Goal: Information Seeking & Learning: Learn about a topic

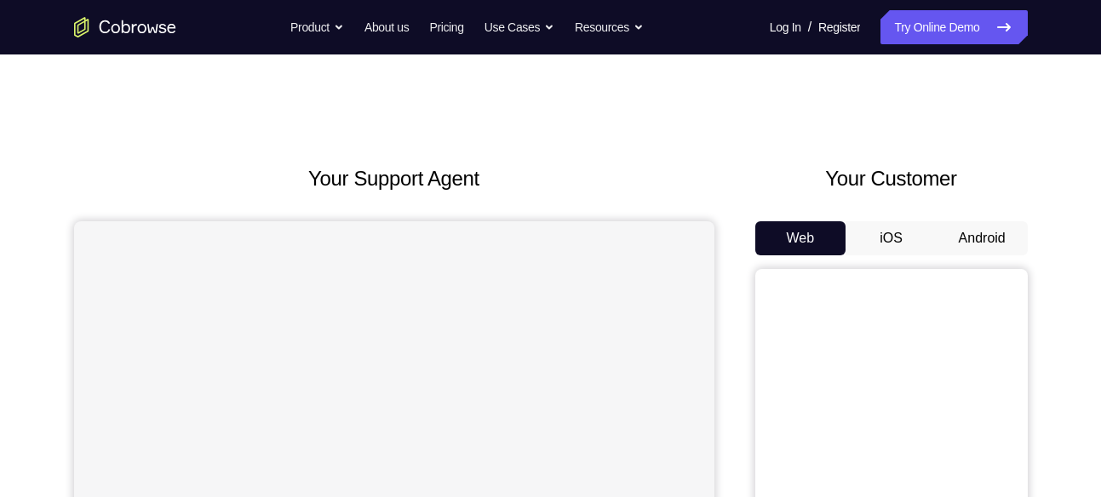
click at [1000, 221] on button "Android" at bounding box center [982, 238] width 91 height 34
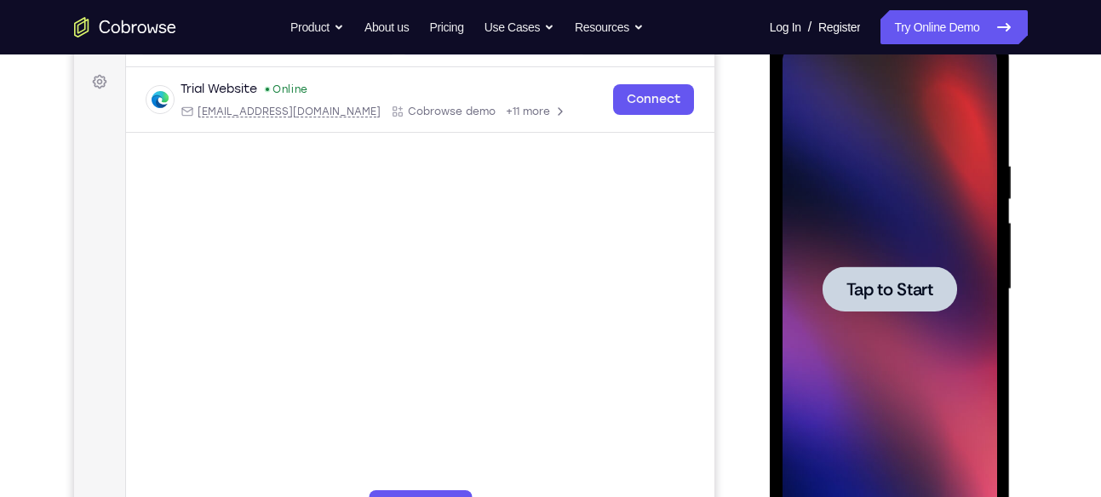
click at [902, 281] on span "Tap to Start" at bounding box center [889, 289] width 87 height 17
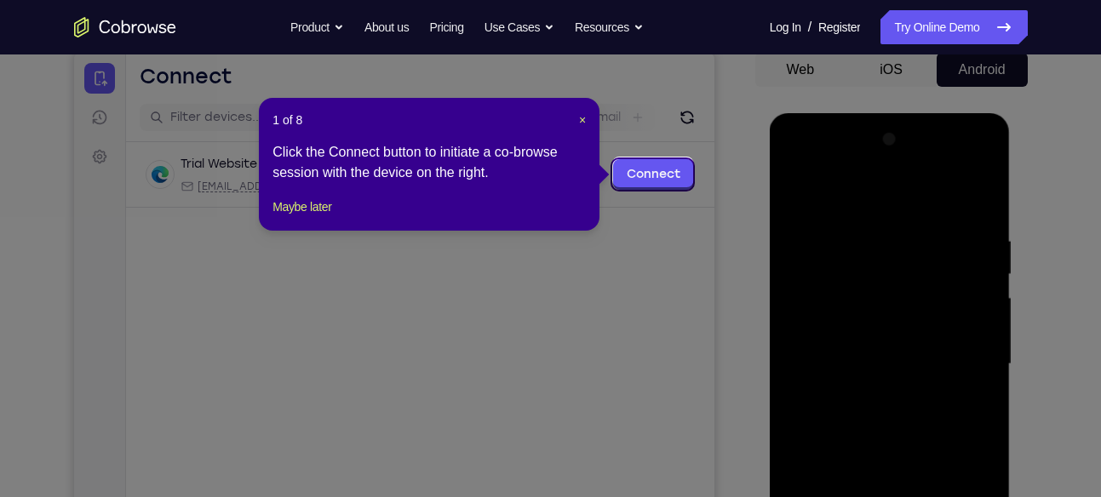
scroll to position [167, 0]
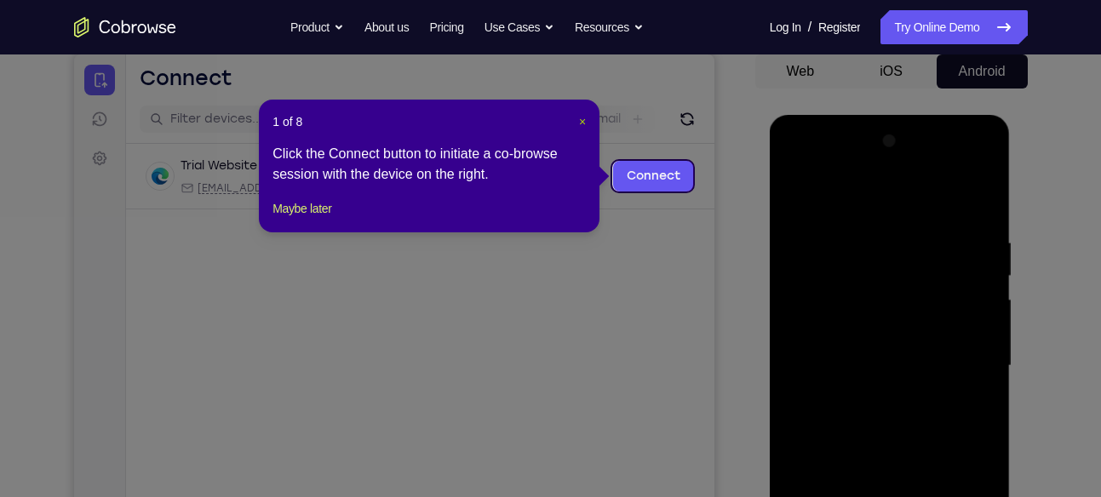
click at [583, 120] on span "×" at bounding box center [582, 122] width 7 height 14
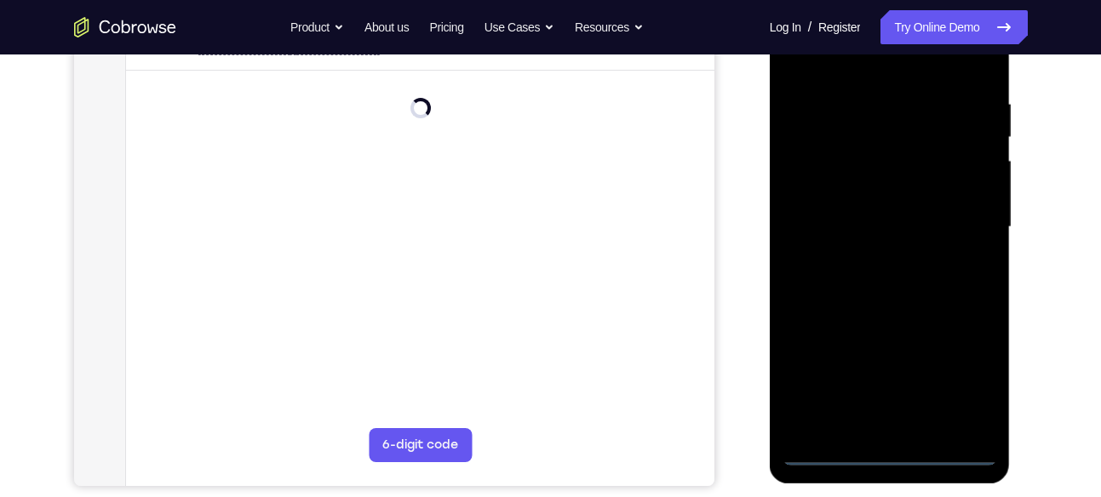
scroll to position [307, 0]
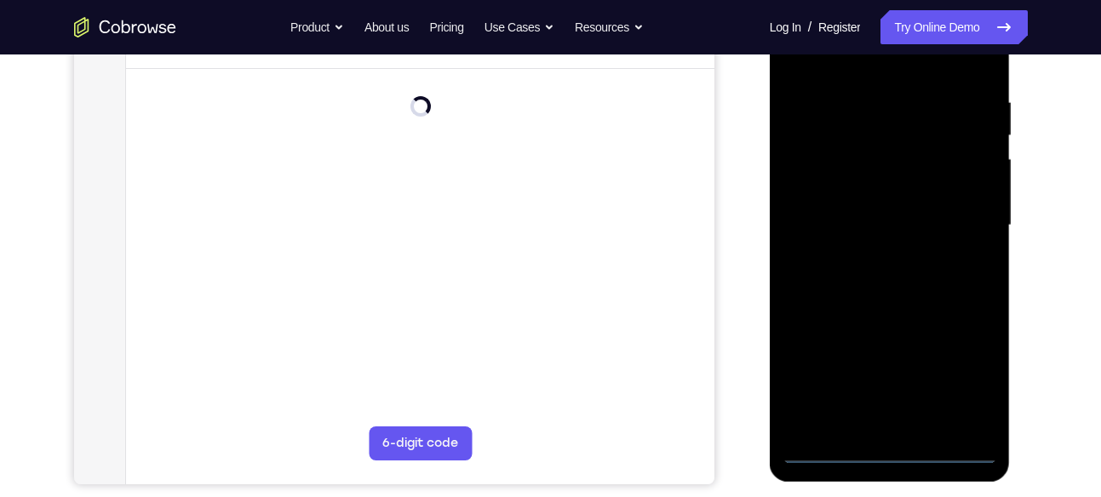
click at [892, 451] on div at bounding box center [889, 225] width 215 height 477
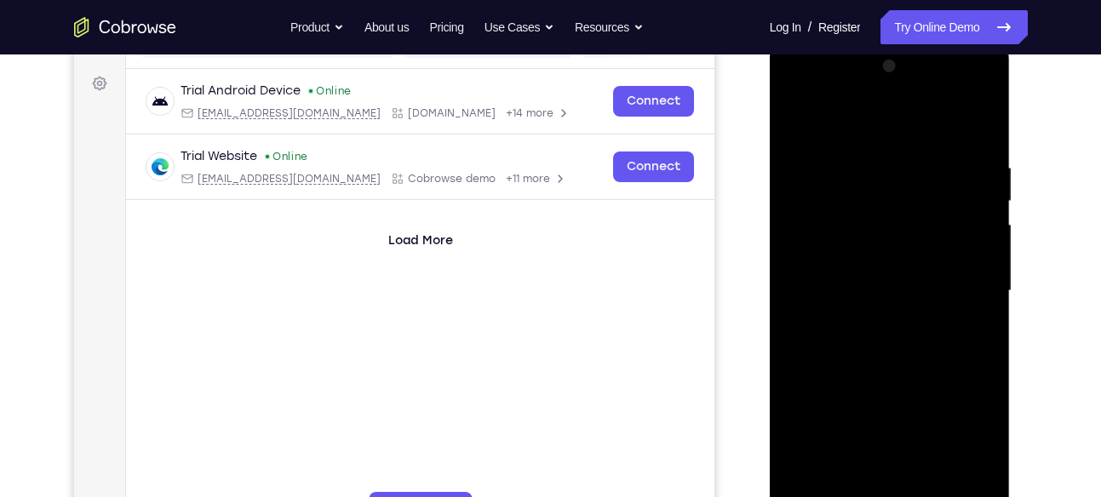
scroll to position [239, 0]
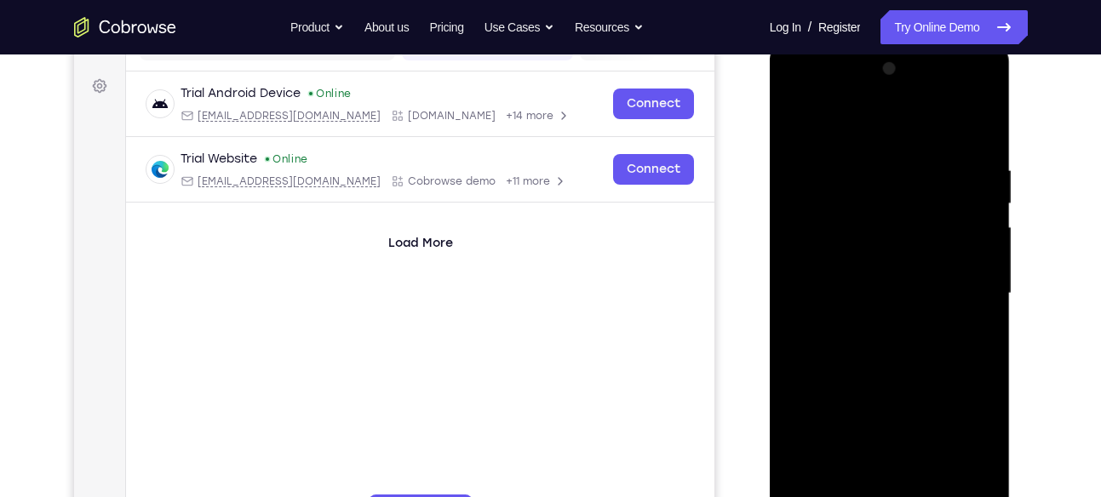
click at [957, 450] on div at bounding box center [889, 293] width 215 height 477
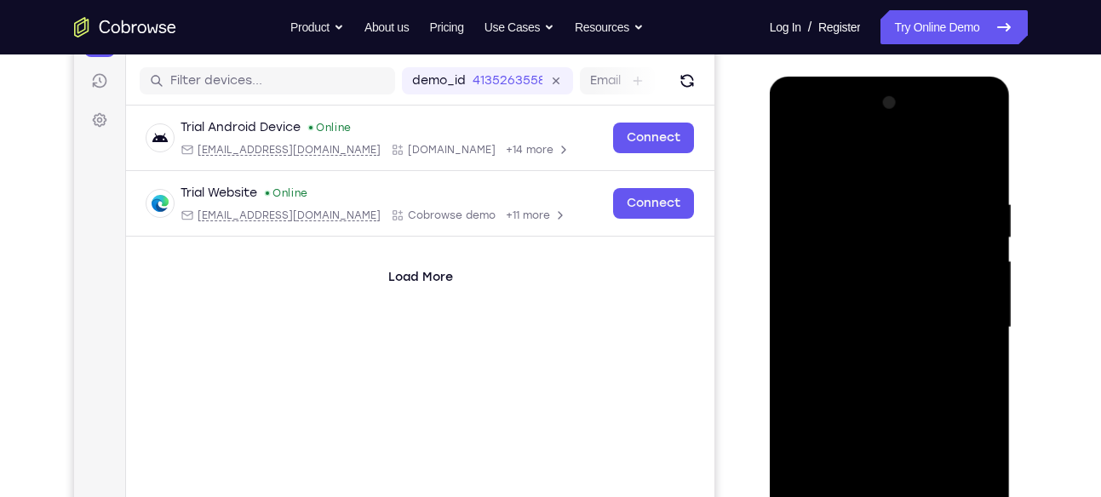
scroll to position [201, 0]
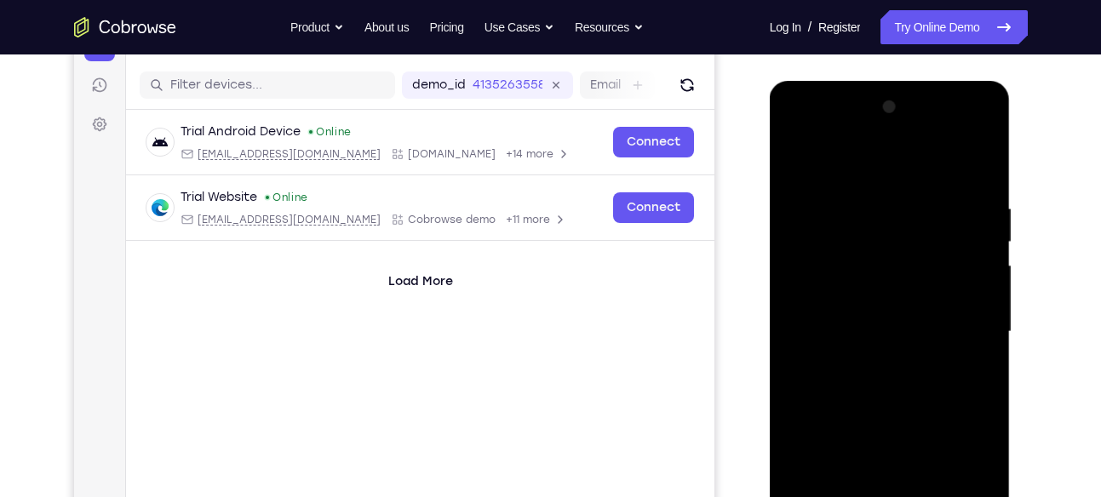
click at [871, 172] on div at bounding box center [889, 332] width 215 height 477
click at [953, 317] on div at bounding box center [889, 332] width 215 height 477
click at [958, 321] on div at bounding box center [889, 332] width 215 height 477
click at [871, 363] on div at bounding box center [889, 332] width 215 height 477
click at [858, 308] on div at bounding box center [889, 332] width 215 height 477
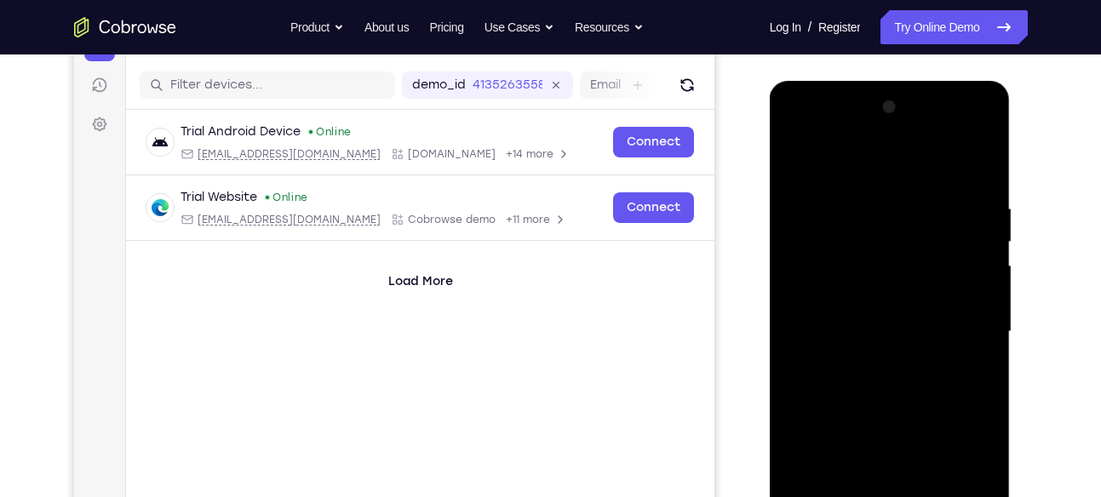
click at [880, 292] on div at bounding box center [889, 332] width 215 height 477
click at [916, 330] on div at bounding box center [889, 332] width 215 height 477
click at [911, 382] on div at bounding box center [889, 332] width 215 height 477
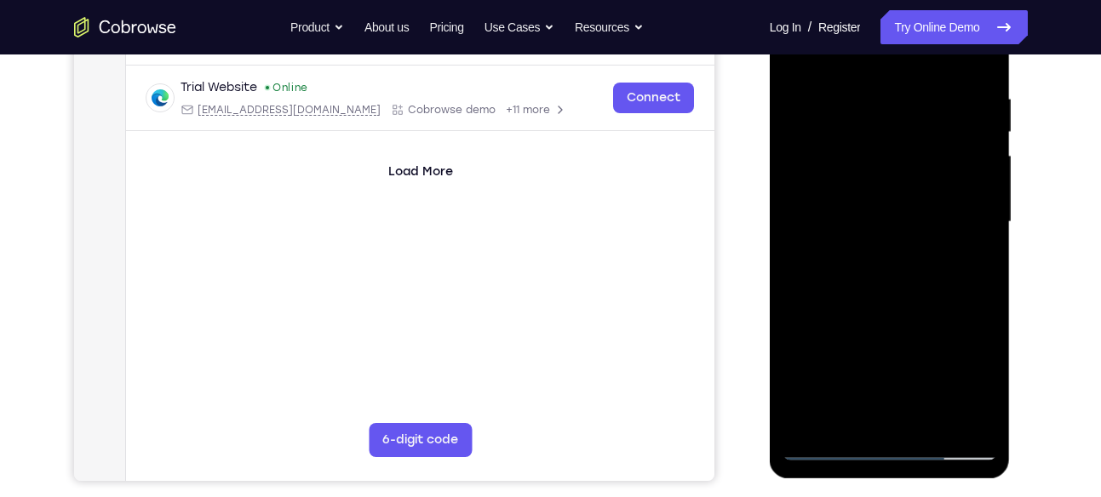
scroll to position [312, 0]
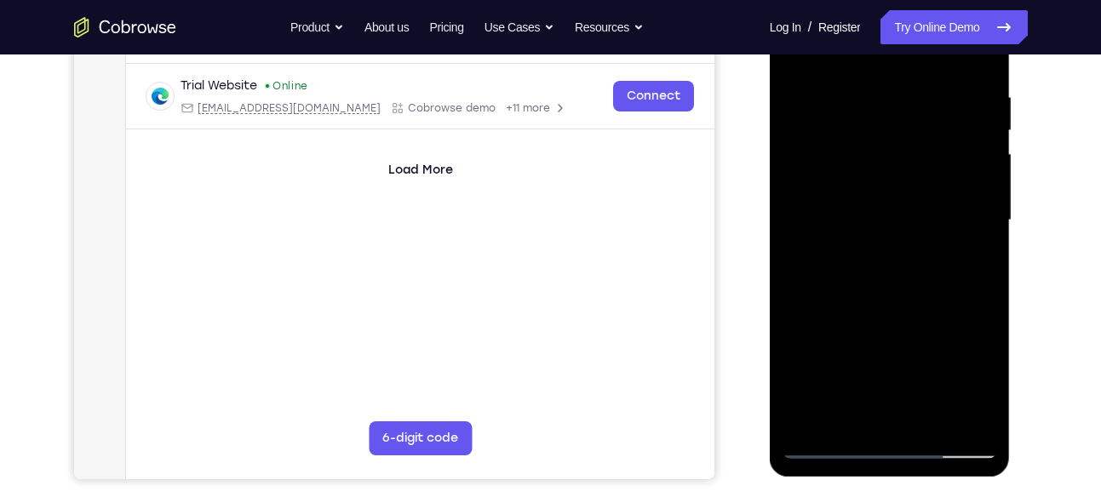
click at [908, 296] on div at bounding box center [889, 220] width 215 height 477
click at [980, 413] on div at bounding box center [889, 220] width 215 height 477
drag, startPoint x: 890, startPoint y: 341, endPoint x: 890, endPoint y: 264, distance: 76.6
click at [890, 264] on div at bounding box center [889, 220] width 215 height 477
click at [927, 419] on div at bounding box center [889, 220] width 215 height 477
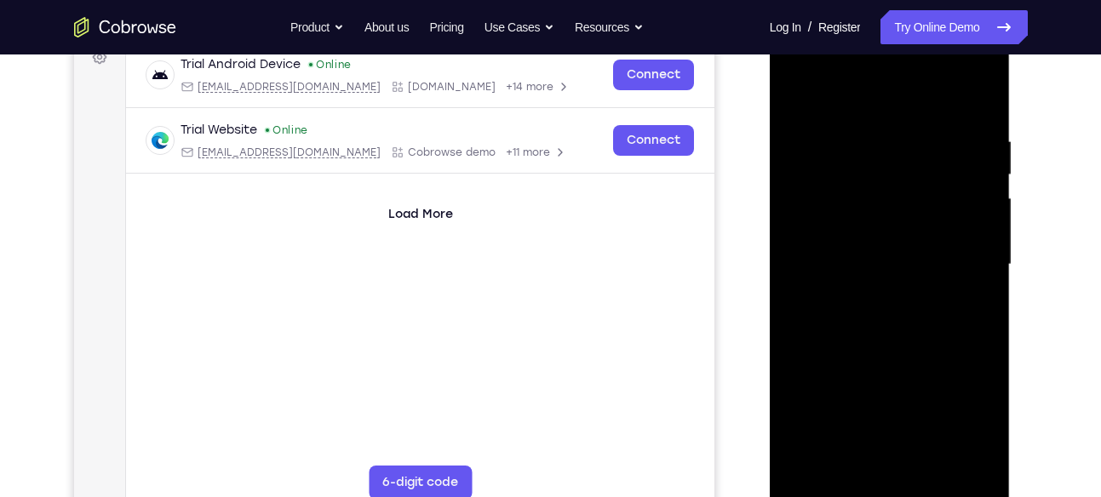
scroll to position [267, 0]
click at [926, 349] on div at bounding box center [889, 265] width 215 height 477
click at [800, 91] on div at bounding box center [889, 265] width 215 height 477
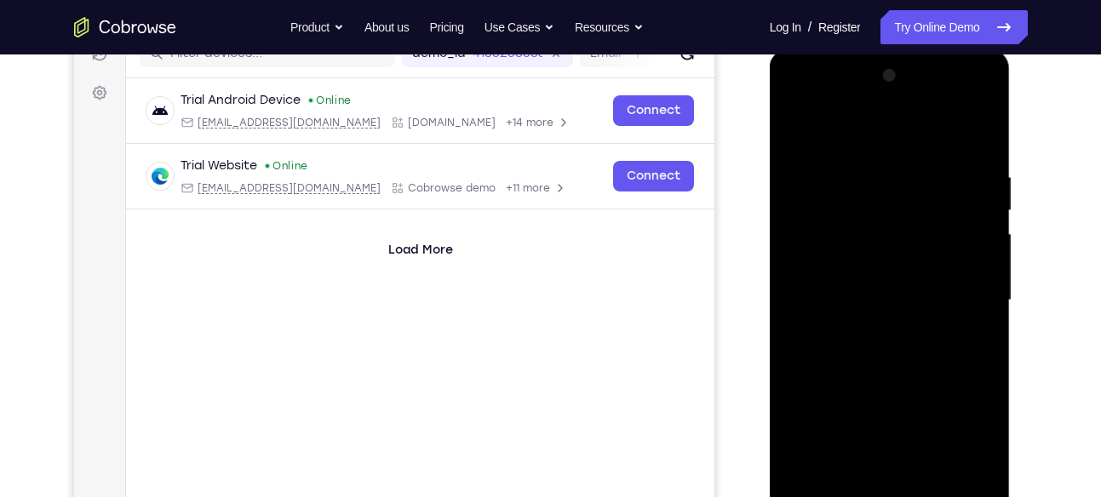
scroll to position [232, 0]
click at [843, 188] on div at bounding box center [889, 301] width 215 height 477
drag, startPoint x: 876, startPoint y: 363, endPoint x: 912, endPoint y: 147, distance: 218.4
click at [912, 147] on div at bounding box center [889, 301] width 215 height 477
click at [823, 317] on div at bounding box center [889, 301] width 215 height 477
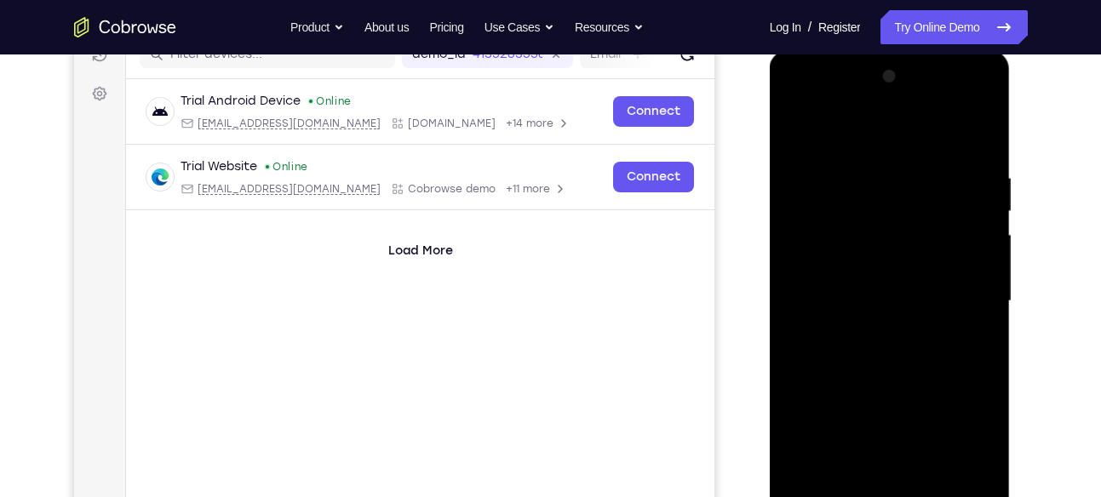
click at [983, 212] on div at bounding box center [889, 301] width 215 height 477
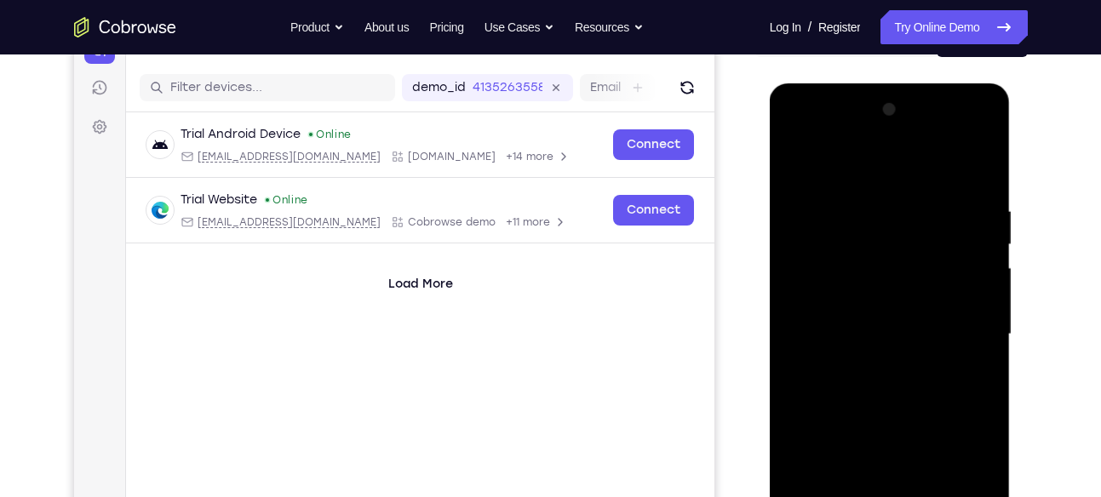
scroll to position [198, 0]
drag, startPoint x: 937, startPoint y: 245, endPoint x: 937, endPoint y: 319, distance: 74.1
click at [937, 319] on div at bounding box center [889, 335] width 215 height 477
click at [984, 318] on div at bounding box center [889, 335] width 215 height 477
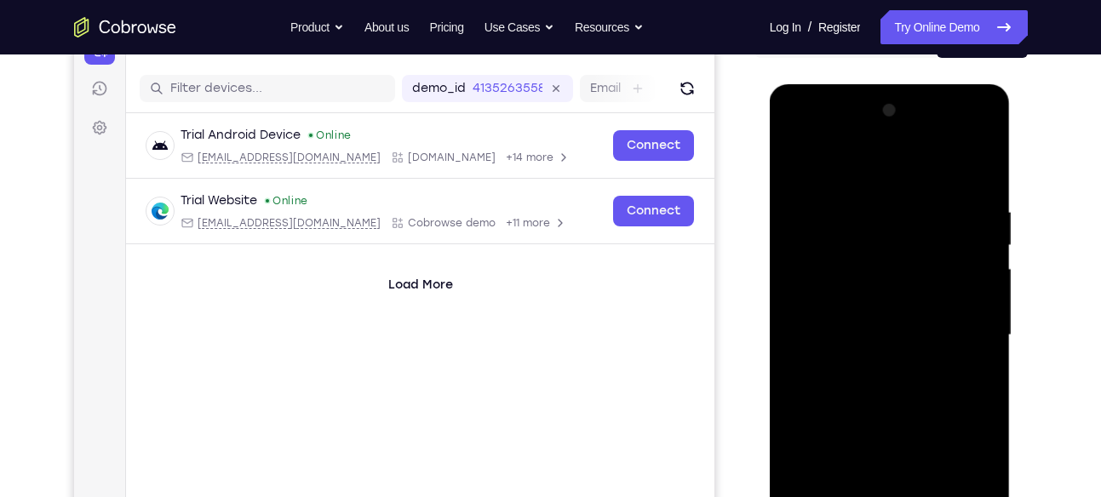
click at [984, 318] on div at bounding box center [889, 335] width 215 height 477
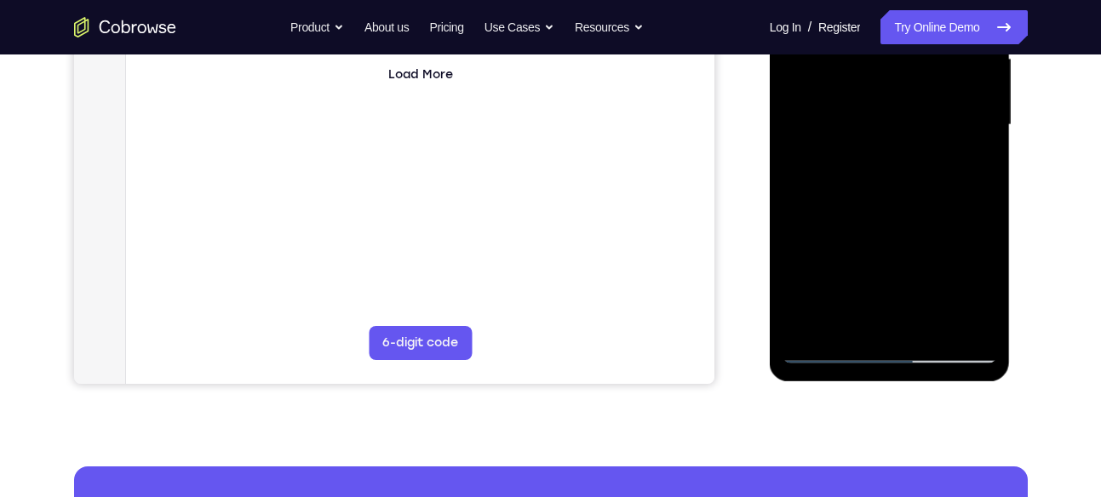
scroll to position [411, 0]
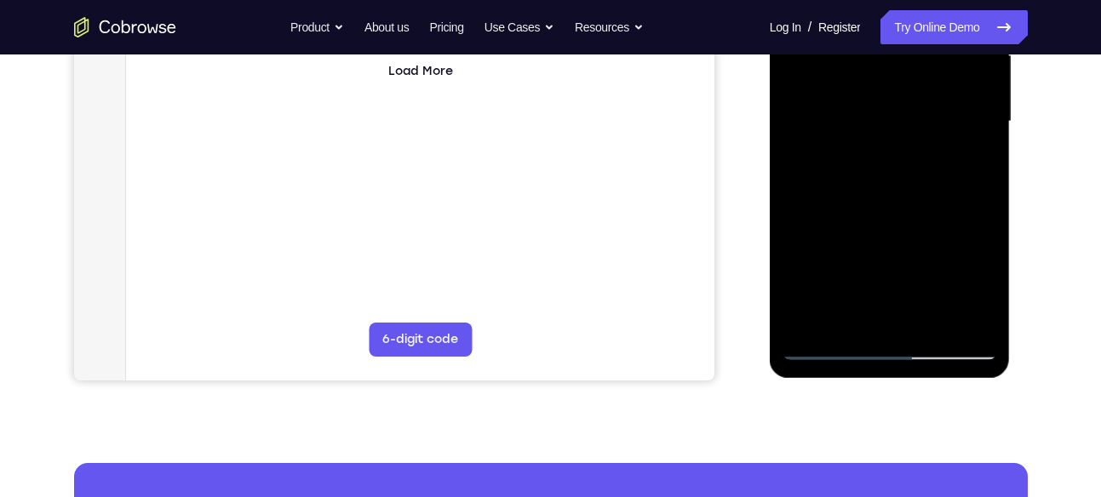
click at [810, 320] on div at bounding box center [889, 121] width 215 height 477
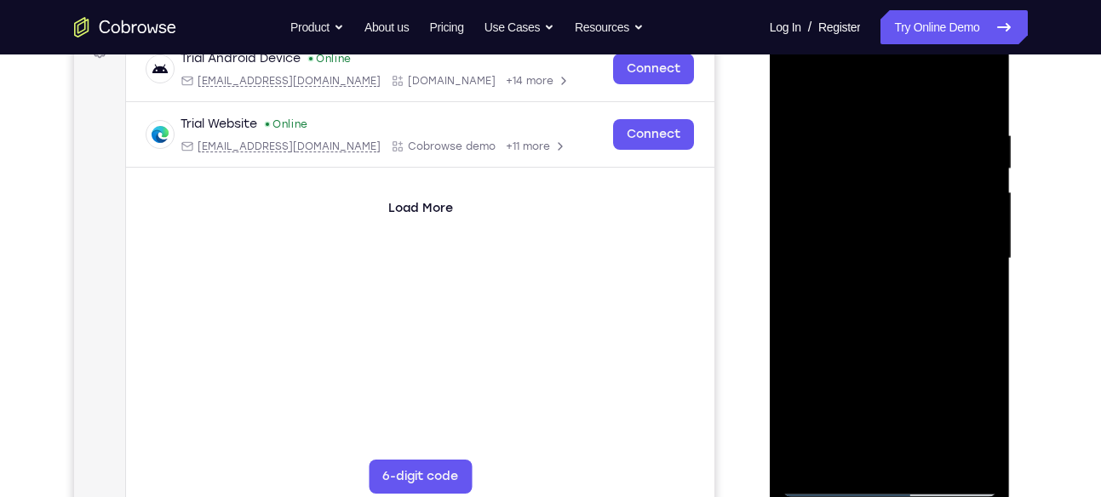
scroll to position [269, 0]
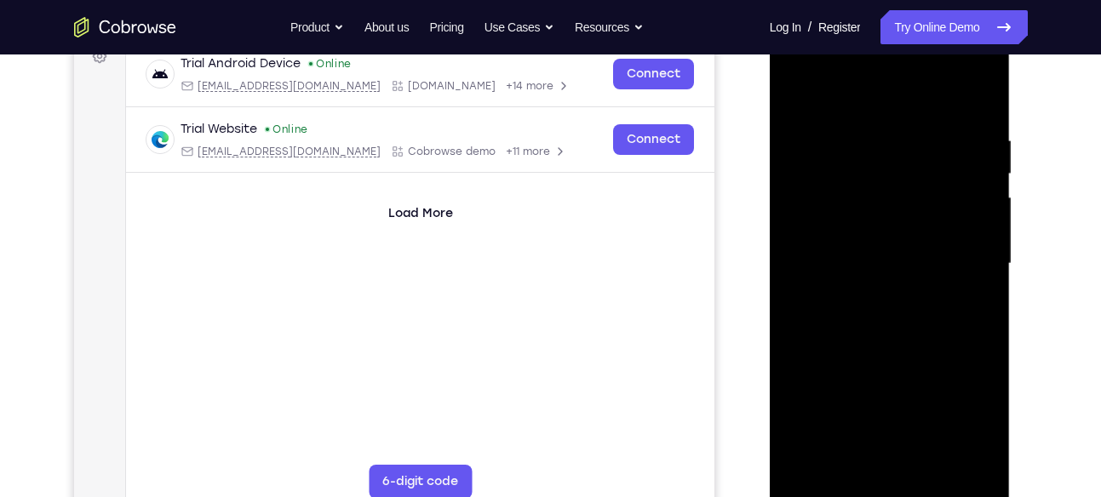
click at [983, 89] on div at bounding box center [889, 264] width 215 height 477
click at [926, 127] on div at bounding box center [889, 264] width 215 height 477
click at [807, 90] on div at bounding box center [889, 264] width 215 height 477
click at [800, 92] on div at bounding box center [889, 264] width 215 height 477
drag, startPoint x: 890, startPoint y: 292, endPoint x: 900, endPoint y: 185, distance: 107.8
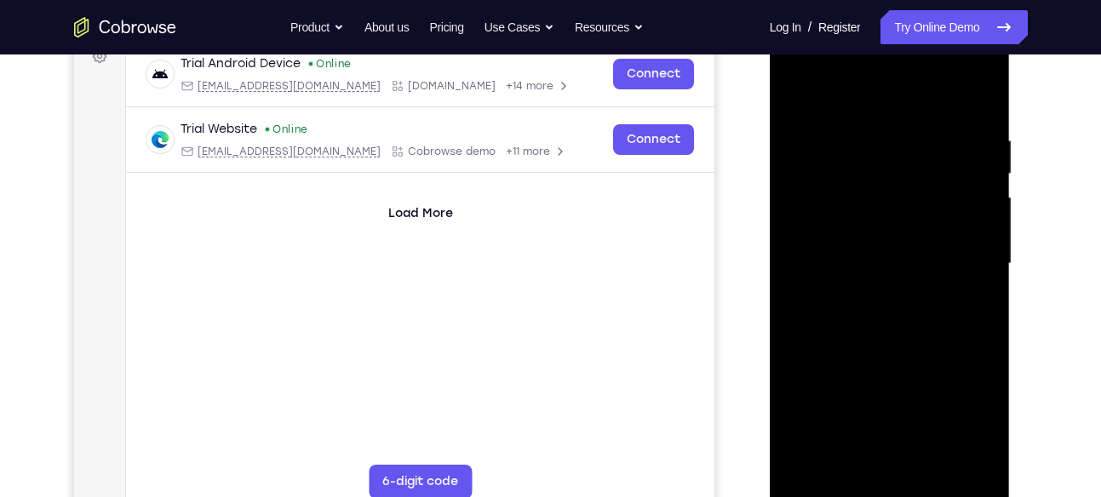
click at [900, 185] on div at bounding box center [889, 264] width 215 height 477
drag, startPoint x: 927, startPoint y: 171, endPoint x: 917, endPoint y: 332, distance: 161.3
click at [917, 332] on div at bounding box center [889, 264] width 215 height 477
click at [870, 137] on div at bounding box center [889, 264] width 215 height 477
click at [943, 214] on div at bounding box center [889, 264] width 215 height 477
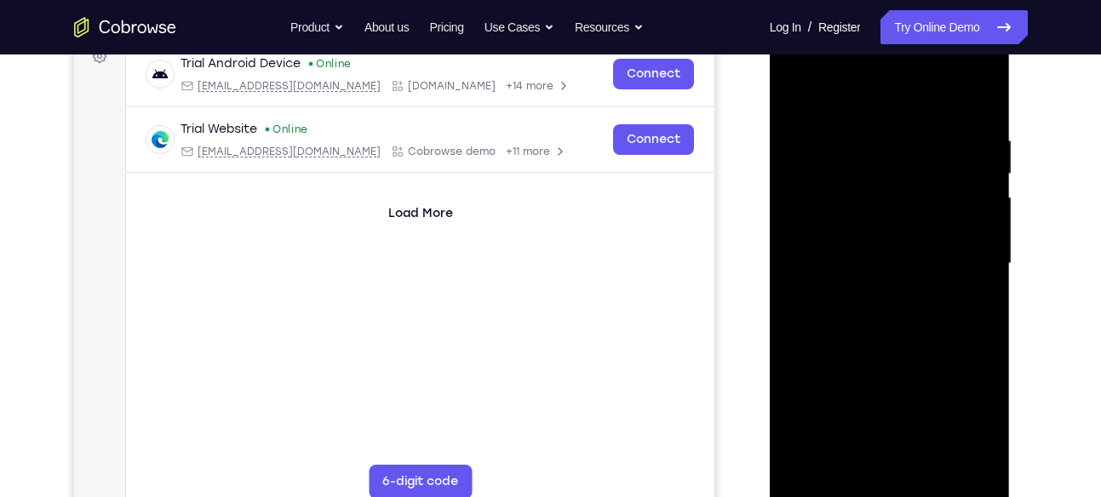
click at [846, 95] on div at bounding box center [889, 264] width 215 height 477
drag, startPoint x: 943, startPoint y: 248, endPoint x: 946, endPoint y: 181, distance: 66.5
click at [946, 181] on div at bounding box center [889, 264] width 215 height 477
click at [966, 217] on div at bounding box center [889, 264] width 215 height 477
drag, startPoint x: 889, startPoint y: 182, endPoint x: 885, endPoint y: 341, distance: 158.4
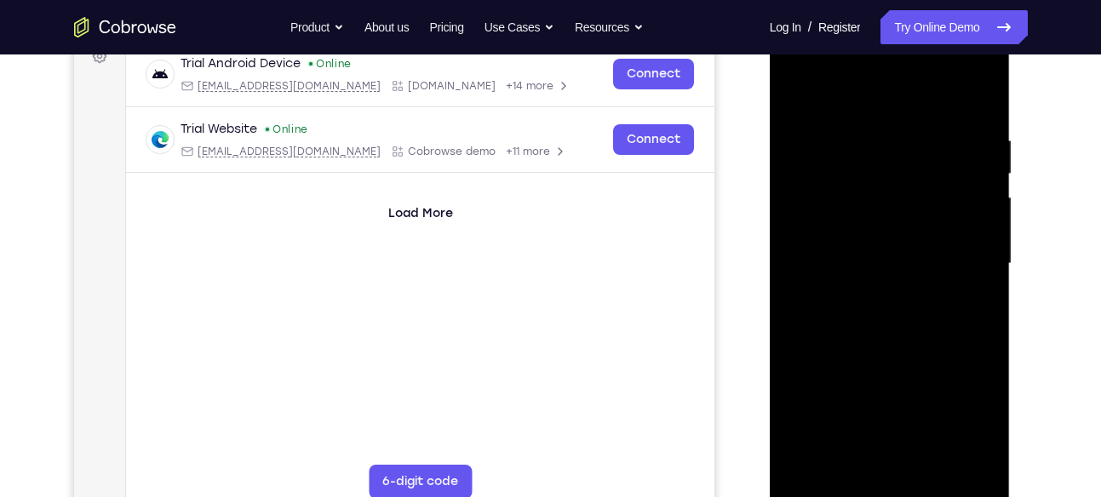
click at [885, 341] on div at bounding box center [889, 264] width 215 height 477
click at [810, 463] on div at bounding box center [889, 264] width 215 height 477
click at [916, 121] on div at bounding box center [889, 264] width 215 height 477
click at [966, 174] on div at bounding box center [889, 264] width 215 height 477
click at [977, 184] on div at bounding box center [889, 264] width 215 height 477
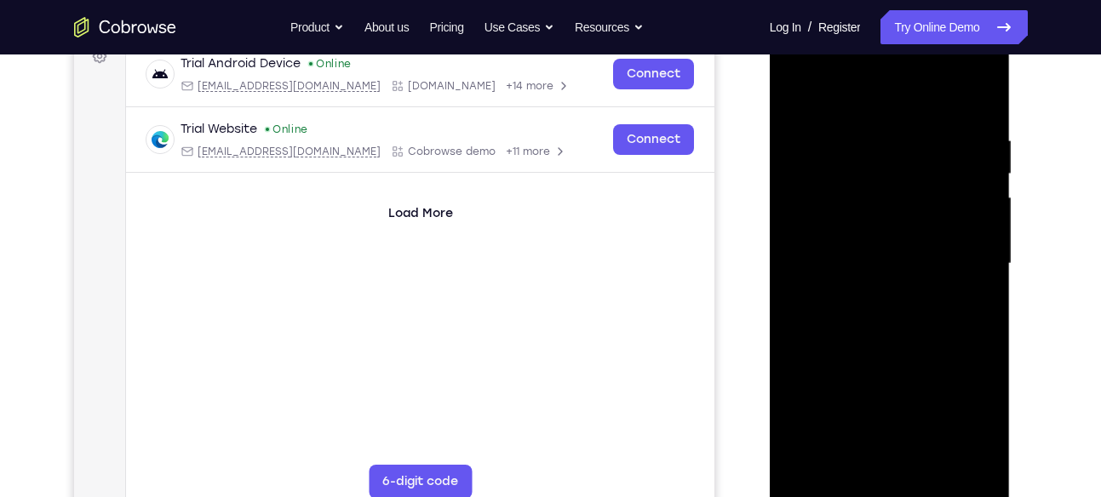
click at [977, 184] on div at bounding box center [889, 264] width 215 height 477
click at [969, 180] on div at bounding box center [889, 264] width 215 height 477
click at [977, 168] on div at bounding box center [889, 264] width 215 height 477
click at [979, 100] on div at bounding box center [889, 264] width 215 height 477
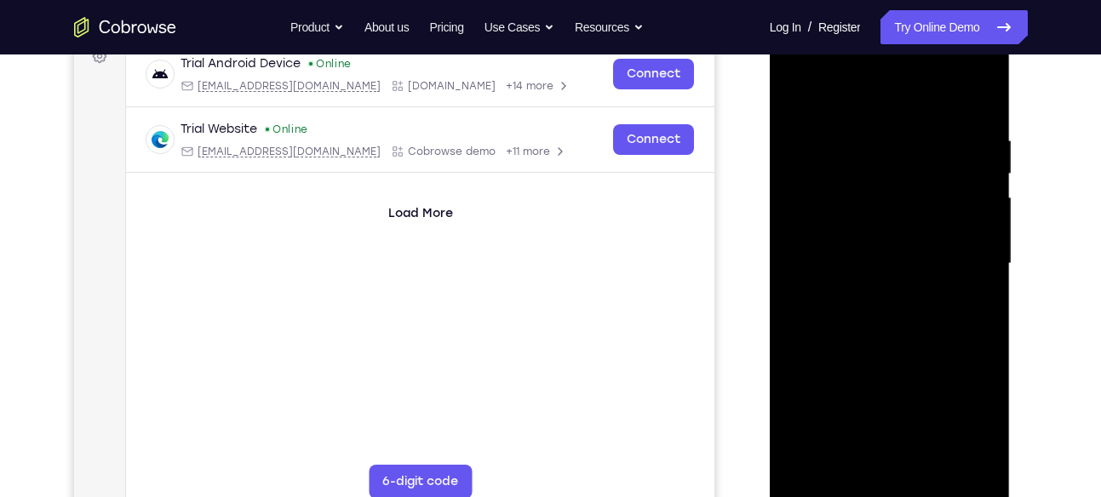
click at [920, 130] on div at bounding box center [889, 264] width 215 height 477
click at [949, 172] on div at bounding box center [889, 264] width 215 height 477
click at [972, 100] on div at bounding box center [889, 264] width 215 height 477
drag, startPoint x: 908, startPoint y: 165, endPoint x: 902, endPoint y: 335, distance: 169.5
click at [902, 335] on div at bounding box center [889, 264] width 215 height 477
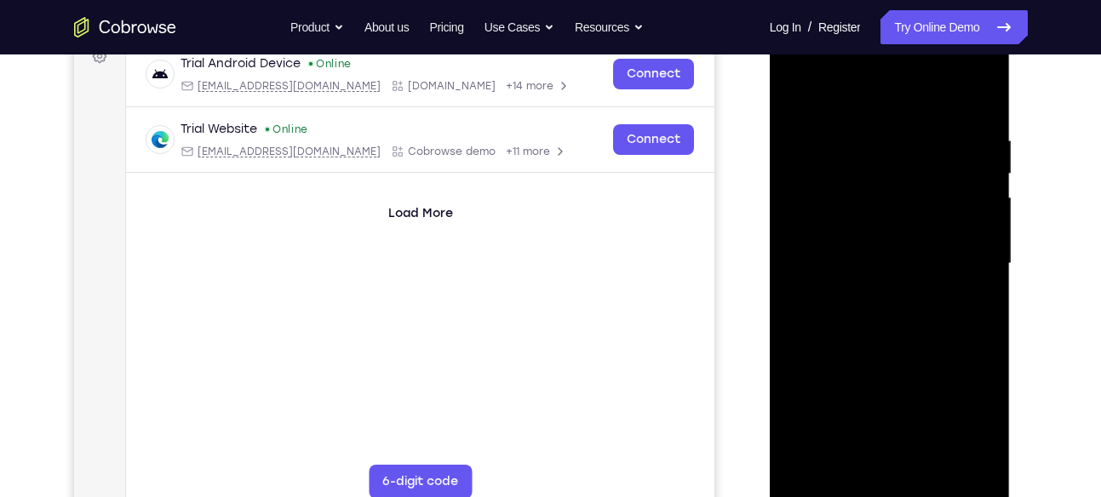
click at [978, 460] on div at bounding box center [889, 264] width 215 height 477
click at [846, 467] on div at bounding box center [889, 264] width 215 height 477
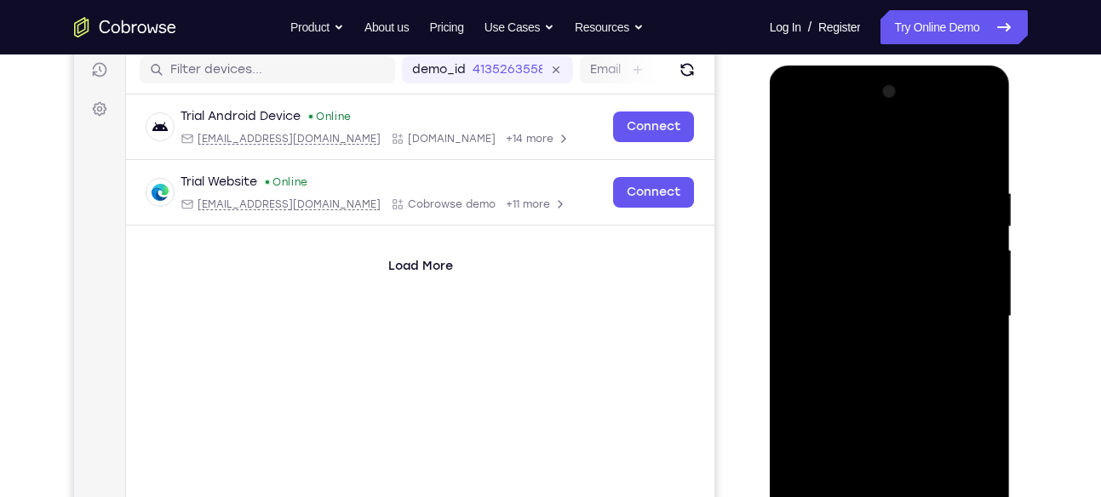
scroll to position [215, 0]
click at [880, 154] on div at bounding box center [889, 317] width 215 height 477
click at [794, 140] on div at bounding box center [889, 317] width 215 height 477
click at [858, 145] on div at bounding box center [889, 317] width 215 height 477
click at [866, 199] on div at bounding box center [889, 317] width 215 height 477
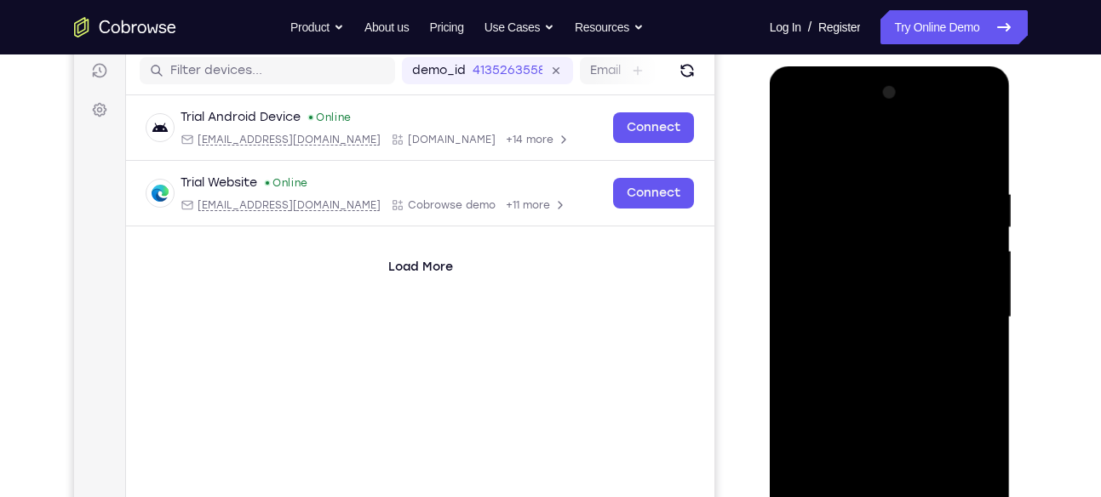
click at [805, 337] on div at bounding box center [889, 317] width 215 height 477
click at [971, 303] on div at bounding box center [889, 317] width 215 height 477
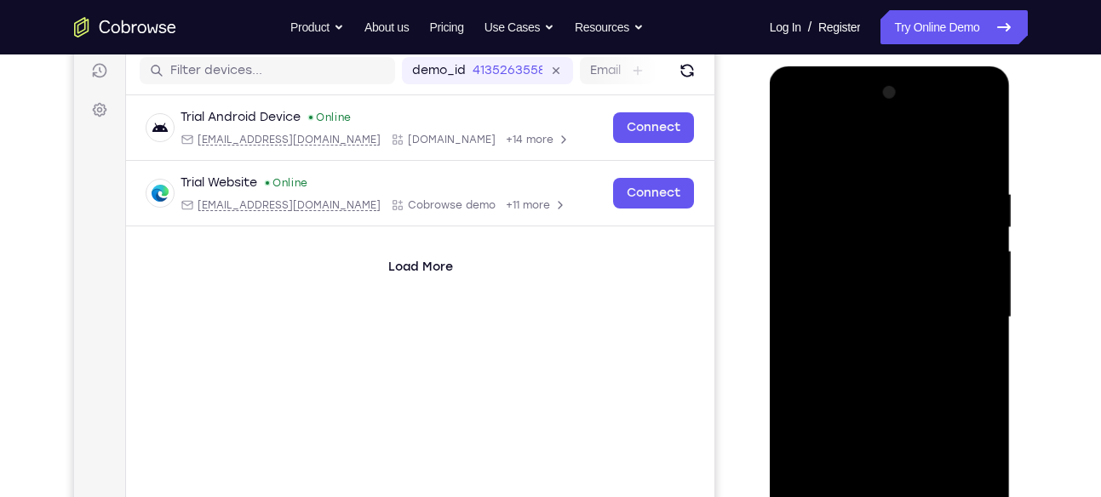
click at [971, 303] on div at bounding box center [889, 317] width 215 height 477
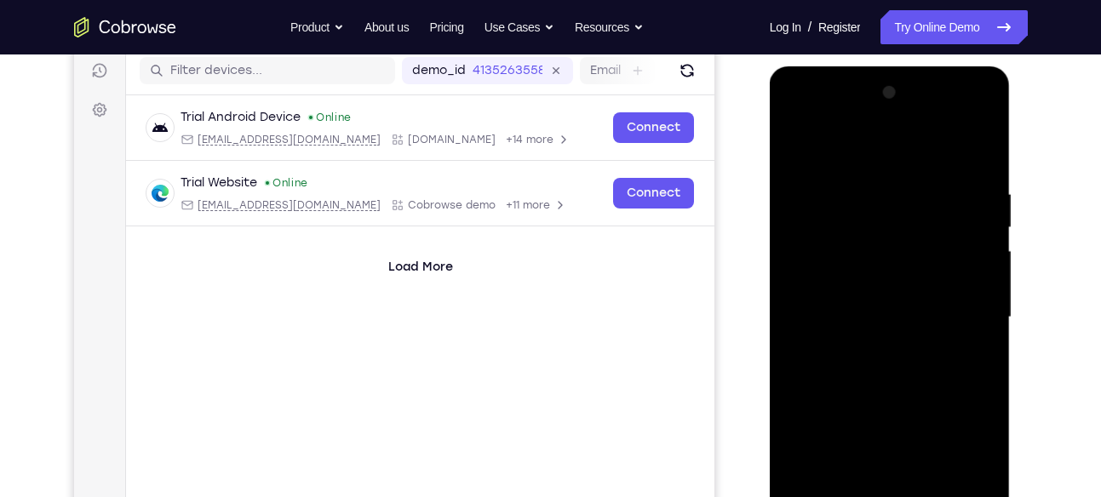
click at [971, 303] on div at bounding box center [889, 317] width 215 height 477
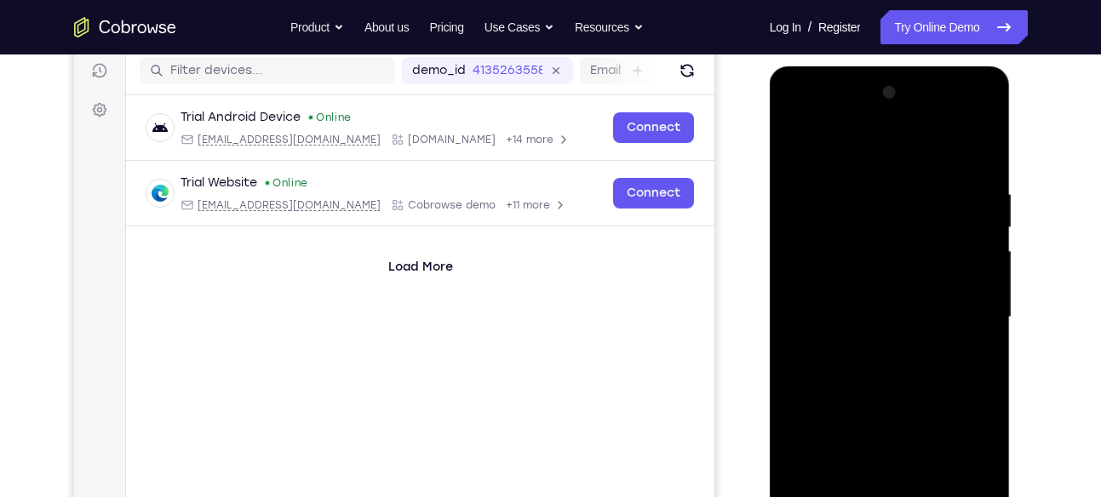
click at [971, 303] on div at bounding box center [889, 317] width 215 height 477
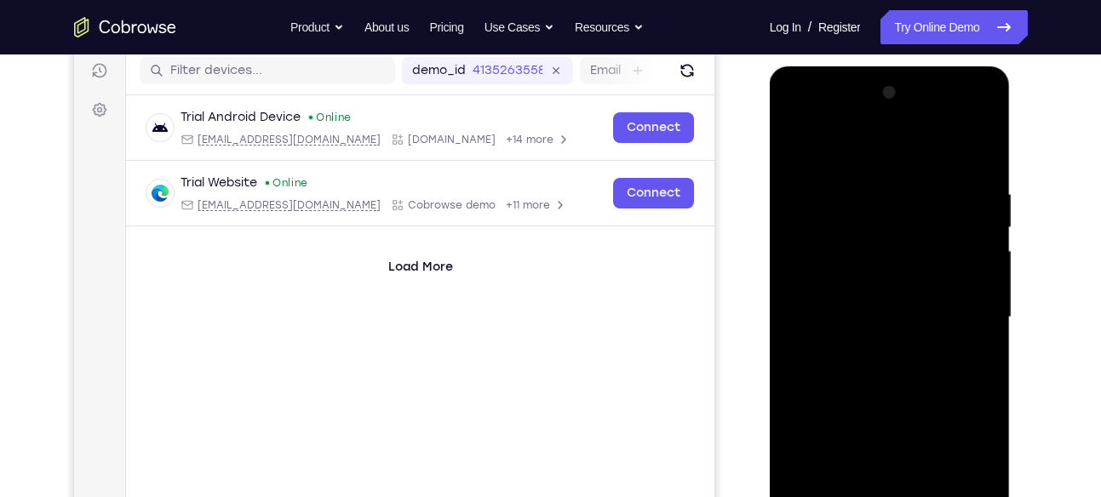
click at [971, 303] on div at bounding box center [889, 317] width 215 height 477
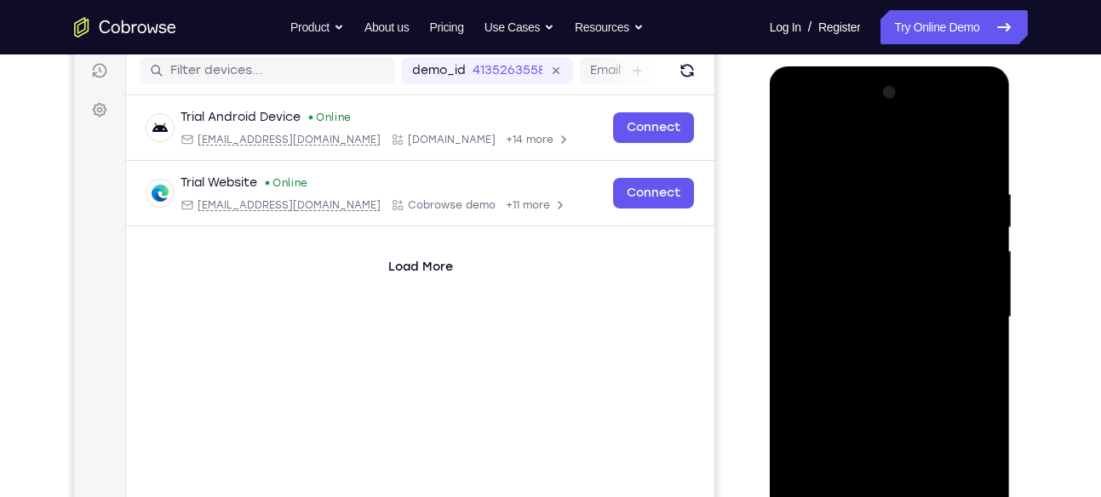
click at [971, 303] on div at bounding box center [889, 317] width 215 height 477
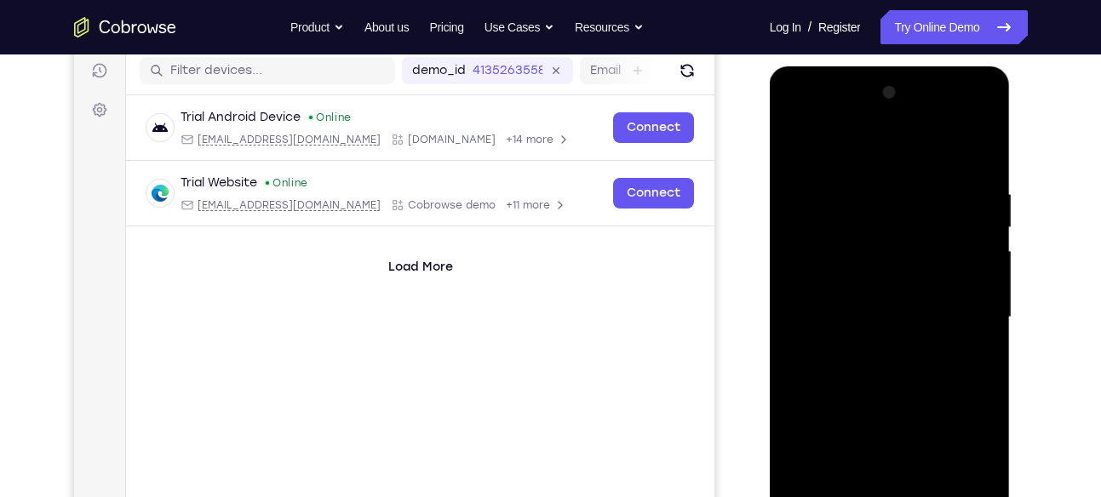
click at [971, 303] on div at bounding box center [889, 317] width 215 height 477
click at [977, 281] on div at bounding box center [889, 317] width 215 height 477
click at [983, 95] on div at bounding box center [889, 317] width 215 height 477
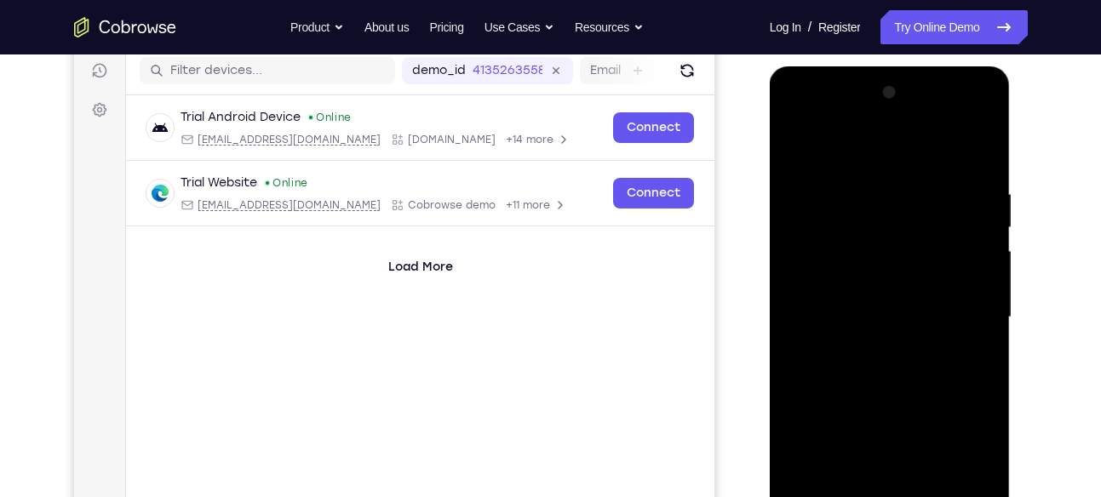
click at [794, 141] on div at bounding box center [889, 317] width 215 height 477
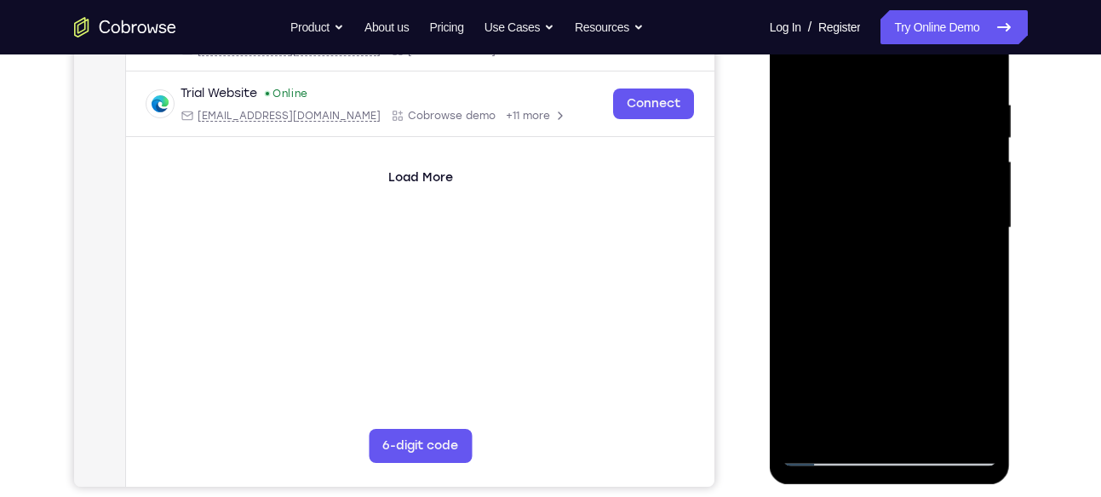
scroll to position [307, 0]
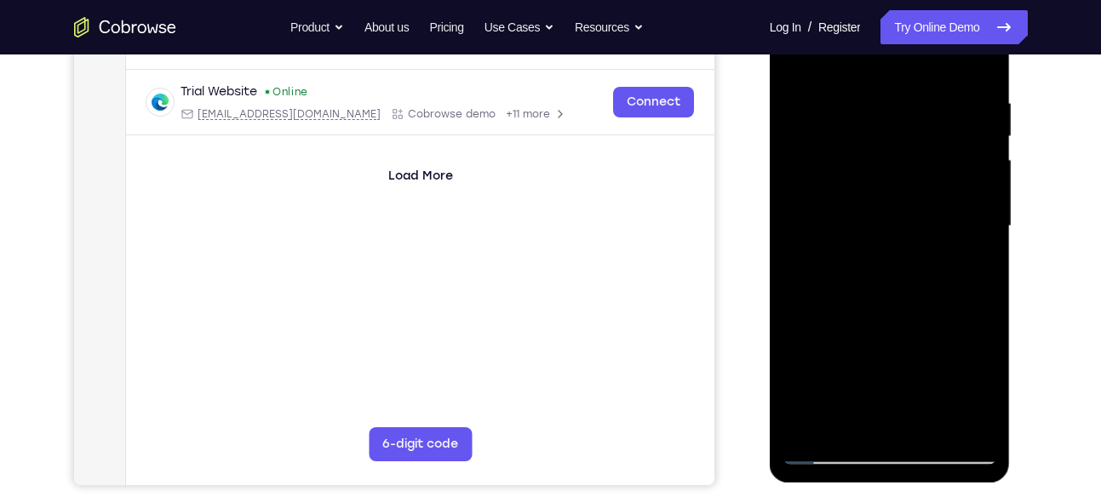
click at [828, 454] on div at bounding box center [889, 226] width 215 height 477
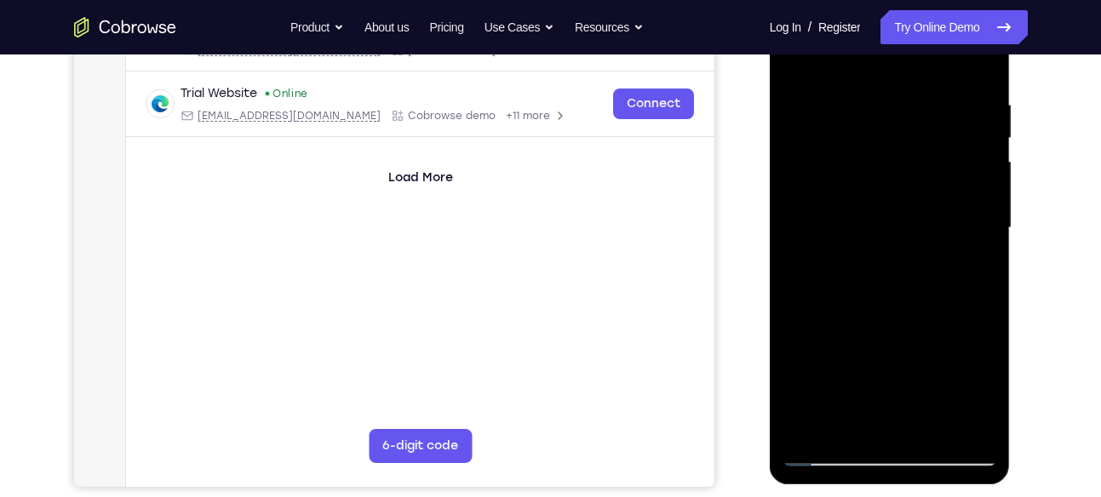
scroll to position [311, 0]
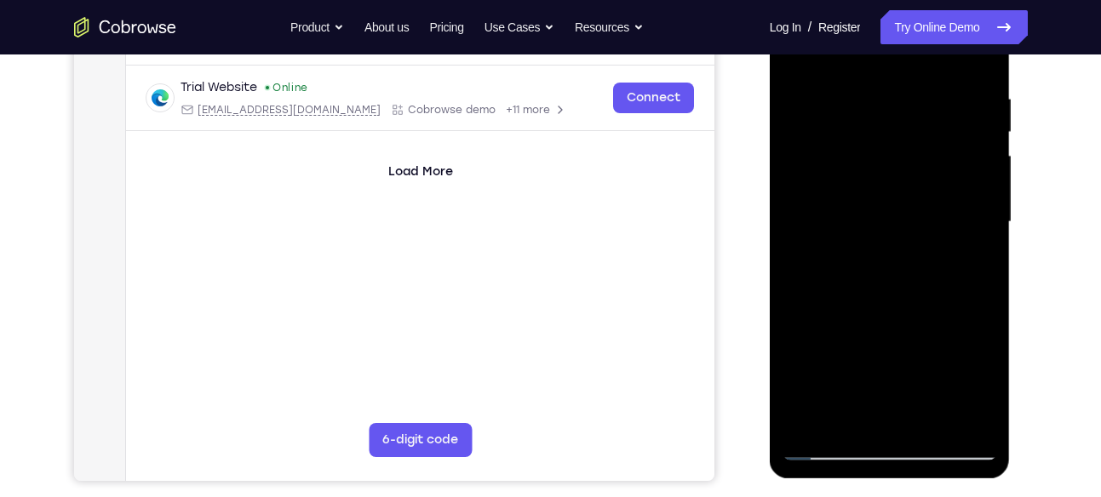
click at [811, 420] on div at bounding box center [889, 222] width 215 height 477
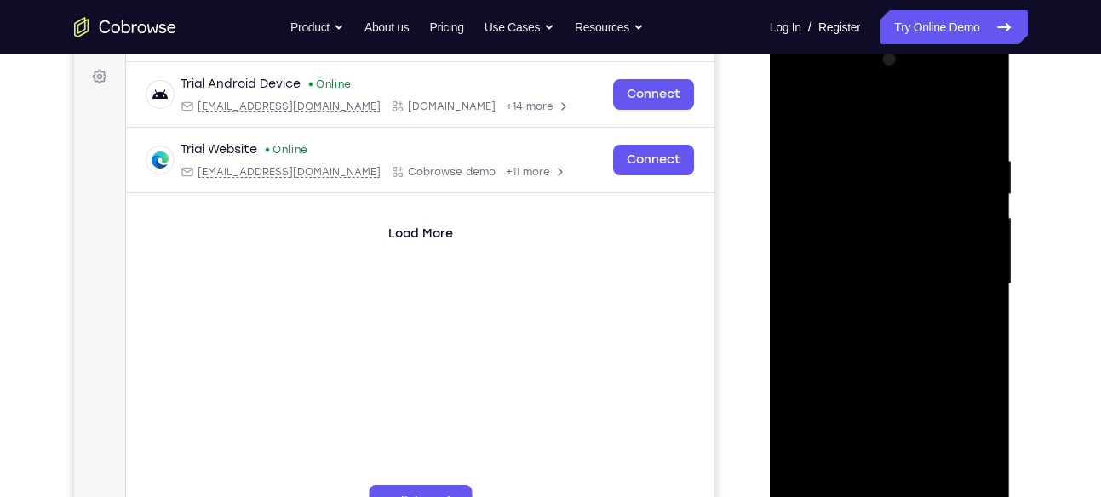
scroll to position [243, 0]
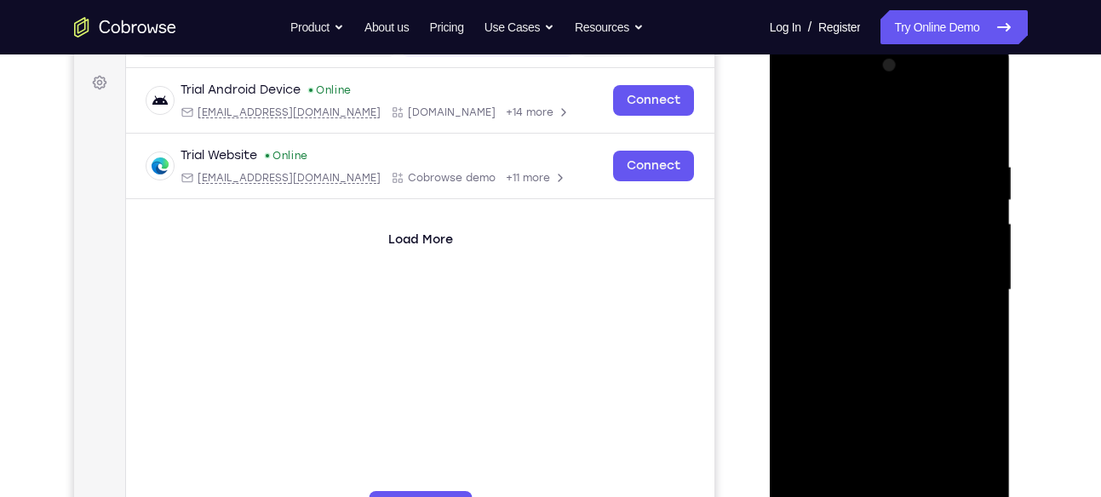
click at [866, 156] on div at bounding box center [889, 290] width 215 height 477
click at [949, 212] on div at bounding box center [889, 290] width 215 height 477
click at [975, 122] on div at bounding box center [889, 290] width 215 height 477
drag, startPoint x: 920, startPoint y: 190, endPoint x: 911, endPoint y: 345, distance: 155.2
click at [911, 345] on div at bounding box center [889, 290] width 215 height 477
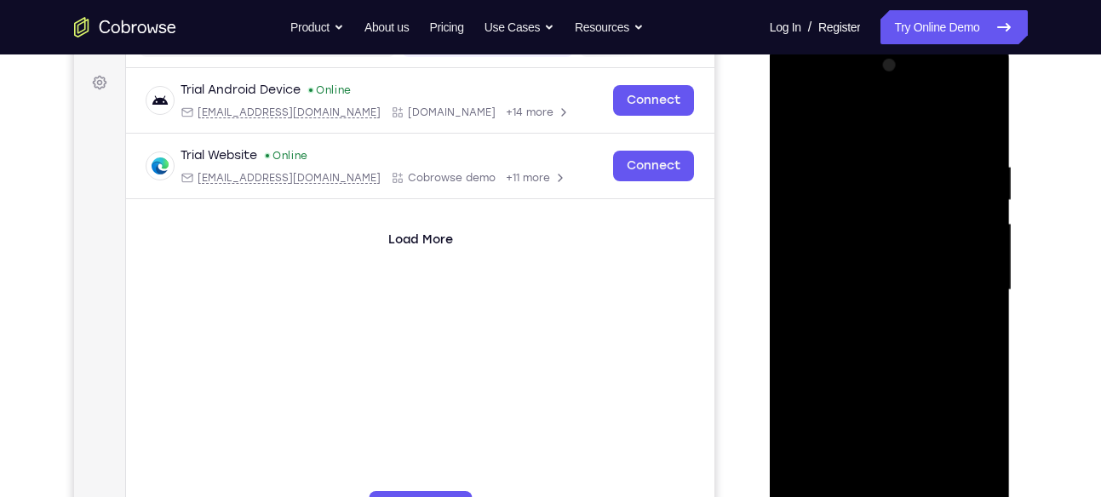
drag, startPoint x: 901, startPoint y: 337, endPoint x: 914, endPoint y: 264, distance: 74.5
click at [914, 264] on div at bounding box center [889, 290] width 215 height 477
click at [983, 289] on div at bounding box center [889, 290] width 215 height 477
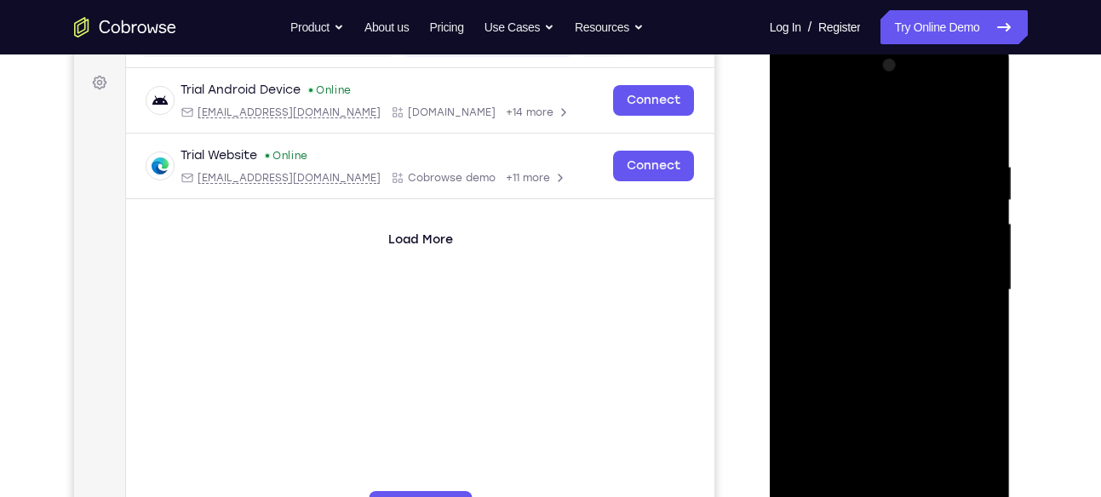
click at [983, 289] on div at bounding box center [889, 290] width 215 height 477
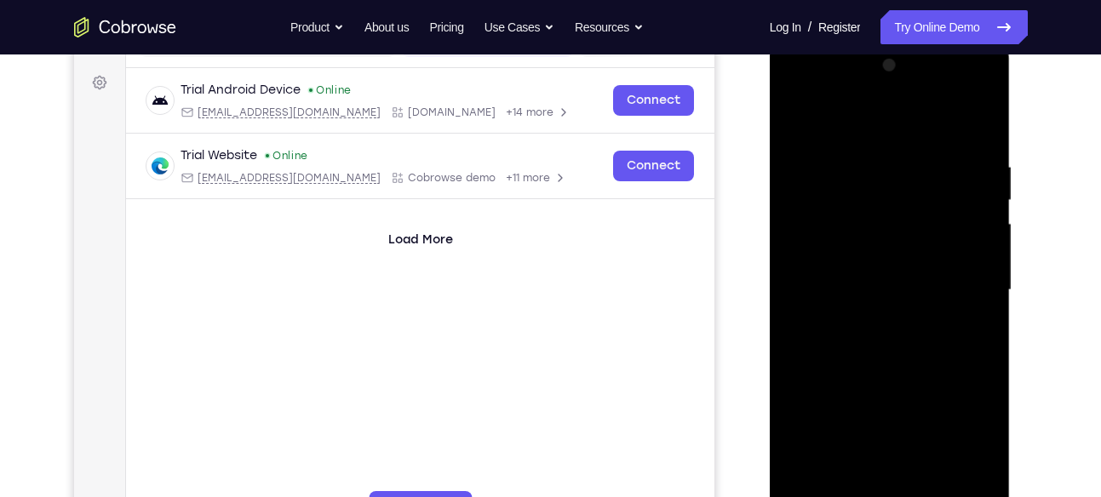
drag, startPoint x: 912, startPoint y: 352, endPoint x: 925, endPoint y: 214, distance: 138.5
click at [925, 214] on div at bounding box center [889, 290] width 215 height 477
drag, startPoint x: 906, startPoint y: 336, endPoint x: 898, endPoint y: 175, distance: 161.1
click at [898, 175] on div at bounding box center [889, 290] width 215 height 477
drag, startPoint x: 857, startPoint y: 336, endPoint x: 886, endPoint y: 203, distance: 136.6
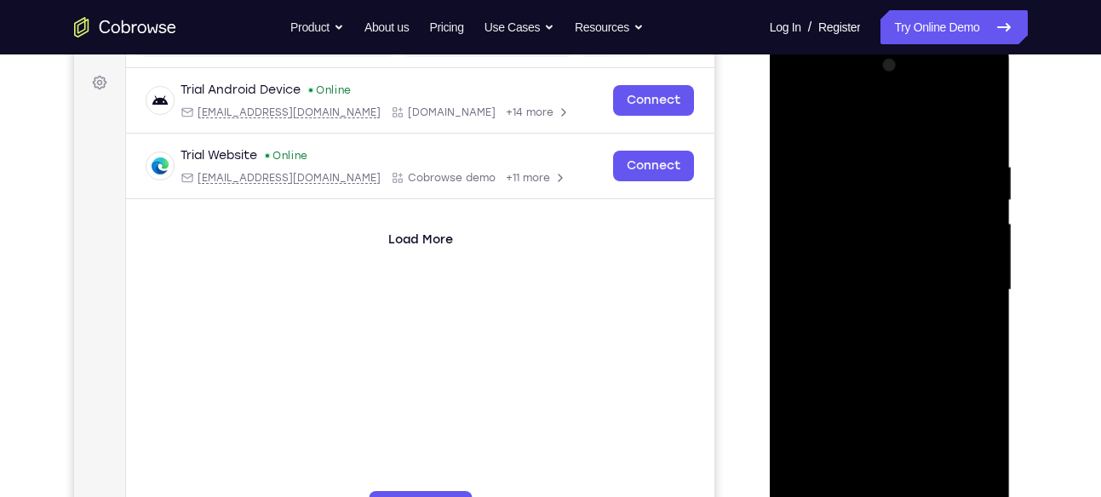
click at [886, 203] on div at bounding box center [889, 290] width 215 height 477
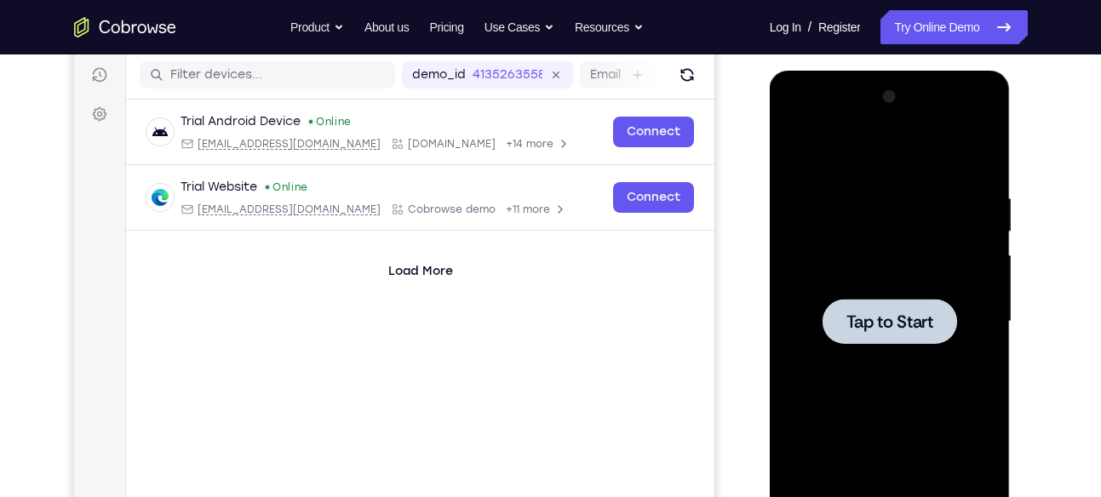
scroll to position [220, 0]
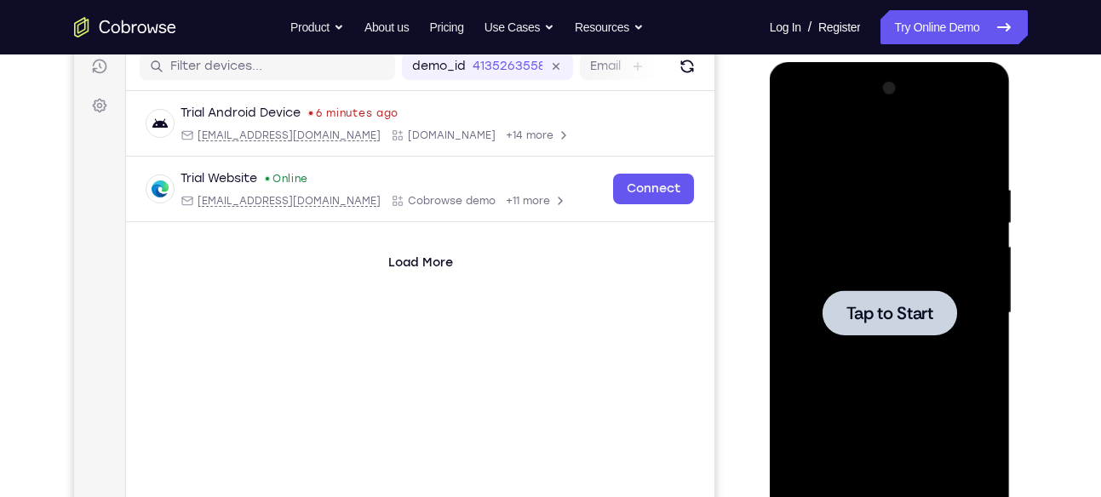
click at [890, 295] on div at bounding box center [890, 312] width 135 height 45
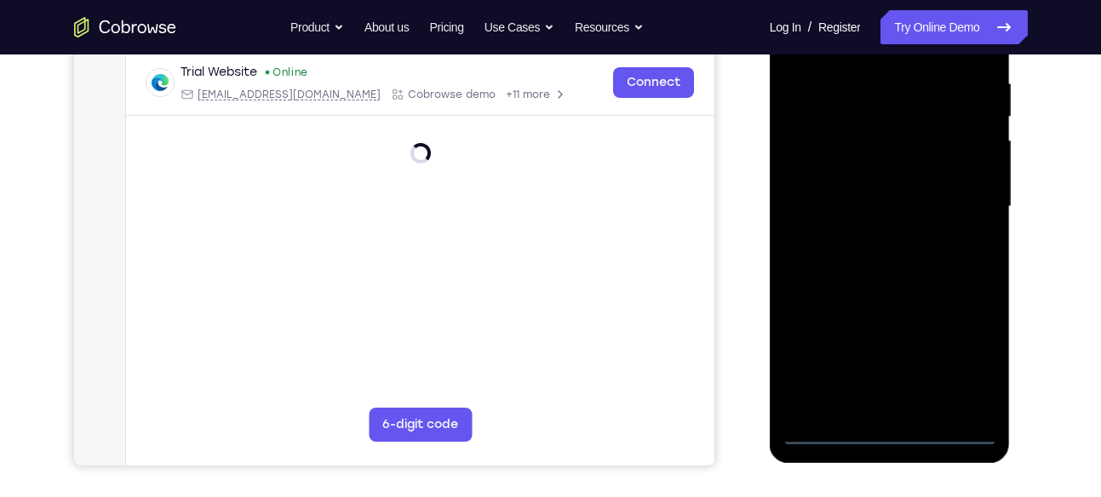
scroll to position [327, 0]
click at [886, 434] on div at bounding box center [889, 206] width 215 height 477
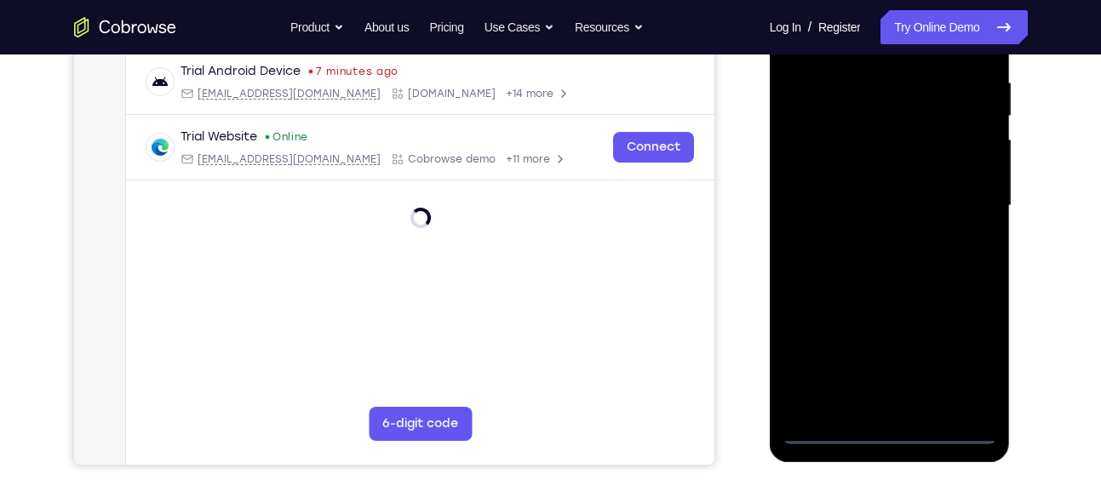
click at [962, 348] on div at bounding box center [889, 206] width 215 height 477
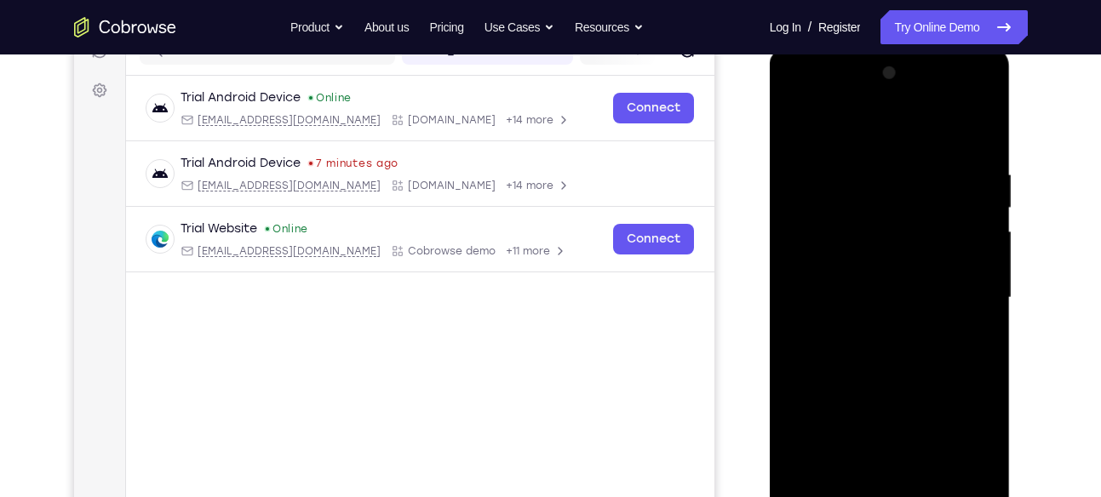
scroll to position [209, 0]
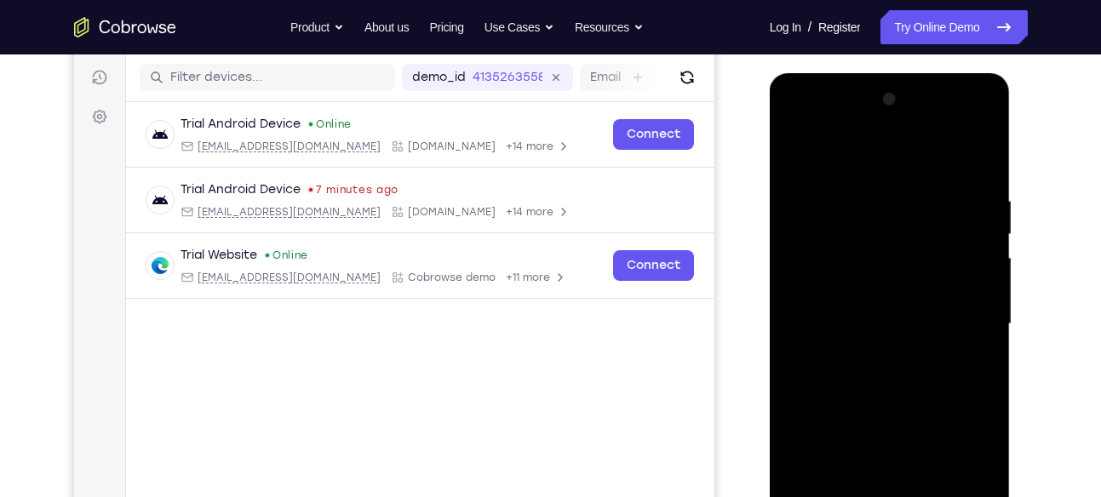
click at [846, 166] on div at bounding box center [889, 324] width 215 height 477
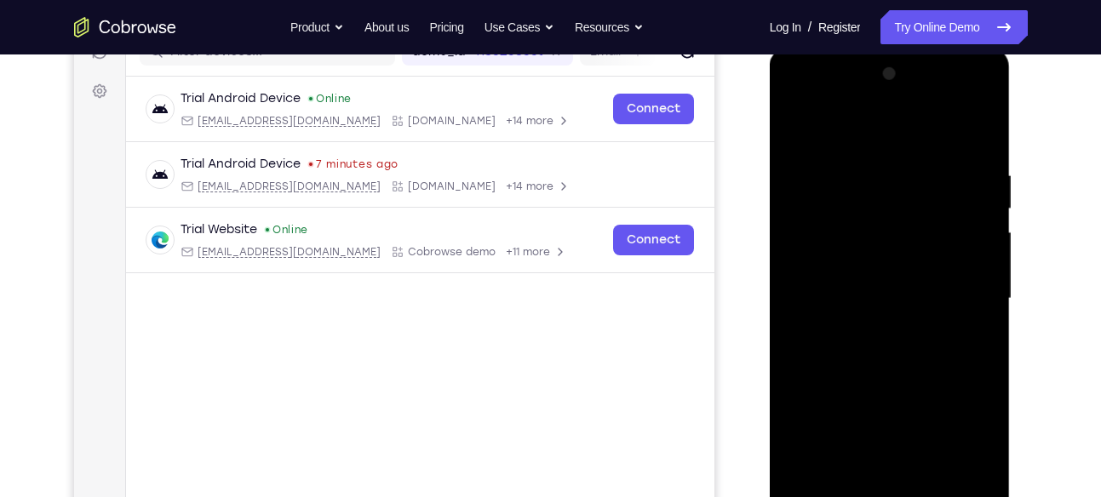
scroll to position [223, 0]
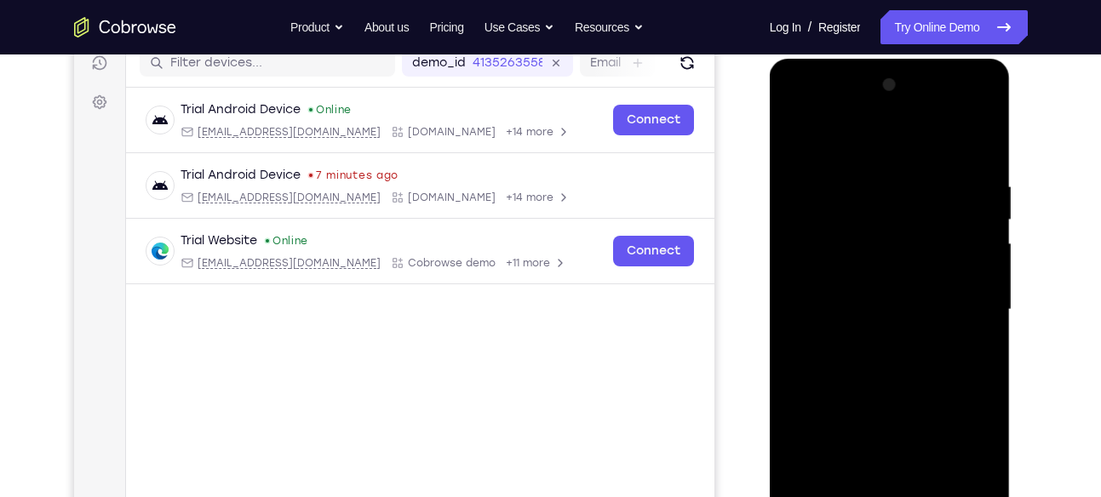
click at [885, 150] on div at bounding box center [889, 310] width 215 height 477
click at [958, 303] on div at bounding box center [889, 310] width 215 height 477
click at [869, 337] on div at bounding box center [889, 310] width 215 height 477
click at [852, 287] on div at bounding box center [889, 310] width 215 height 477
click at [870, 271] on div at bounding box center [889, 310] width 215 height 477
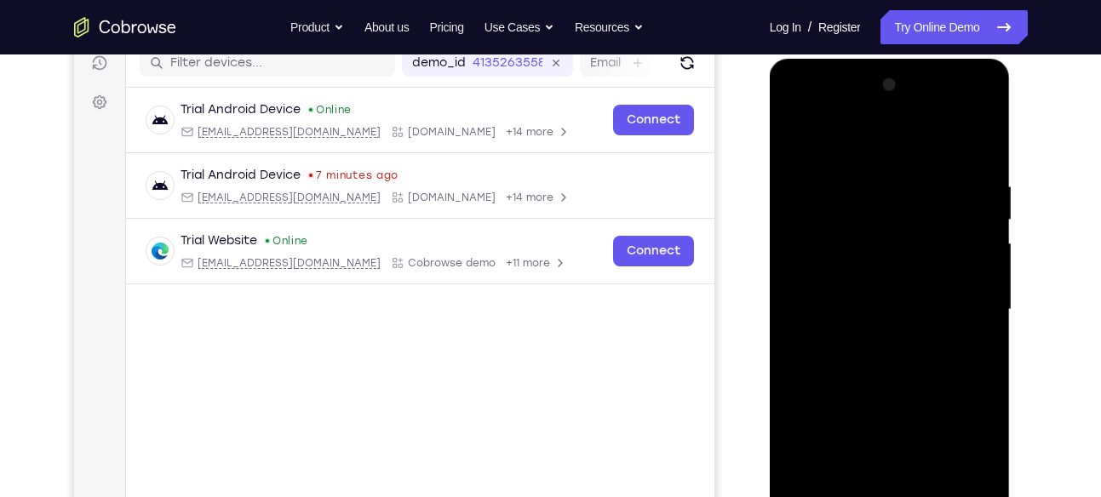
click at [871, 311] on div at bounding box center [889, 310] width 215 height 477
click at [886, 369] on div at bounding box center [889, 310] width 215 height 477
click at [892, 363] on div at bounding box center [889, 310] width 215 height 477
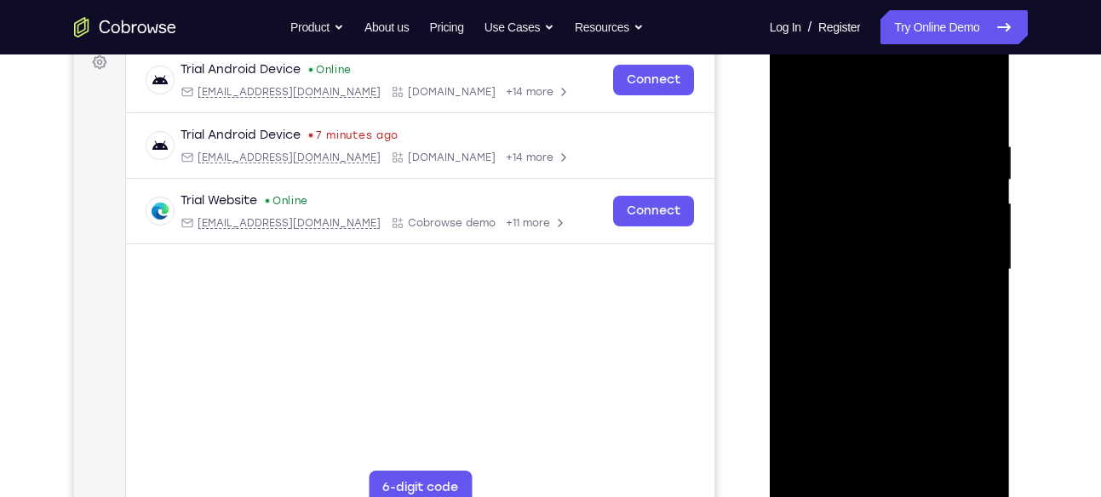
scroll to position [264, 0]
click at [899, 351] on div at bounding box center [889, 269] width 215 height 477
click at [926, 465] on div at bounding box center [889, 269] width 215 height 477
click at [901, 353] on div at bounding box center [889, 269] width 215 height 477
drag, startPoint x: 886, startPoint y: 344, endPoint x: 915, endPoint y: 225, distance: 122.7
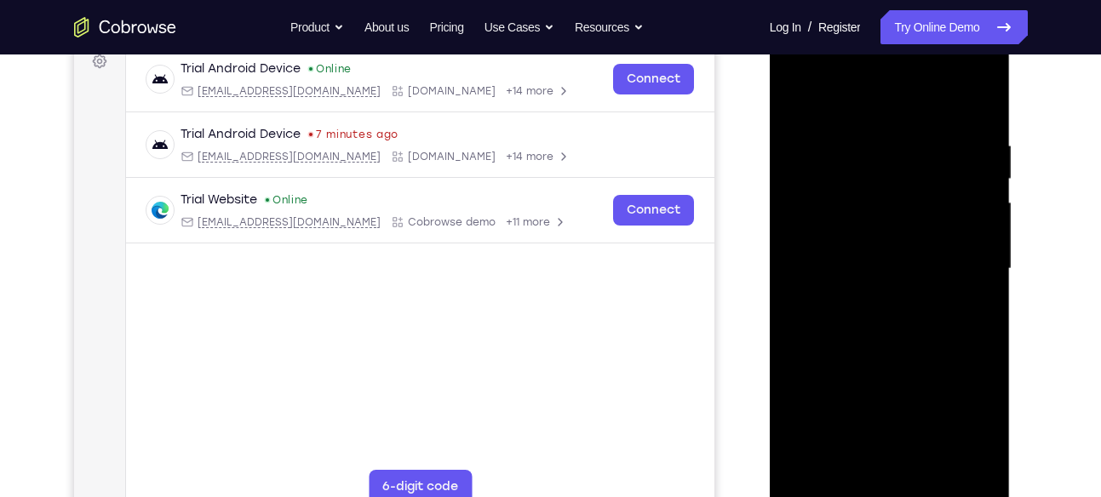
click at [915, 225] on div at bounding box center [889, 269] width 215 height 477
drag, startPoint x: 895, startPoint y: 393, endPoint x: 915, endPoint y: 260, distance: 135.2
click at [915, 260] on div at bounding box center [889, 269] width 215 height 477
drag, startPoint x: 920, startPoint y: 310, endPoint x: 918, endPoint y: 503, distance: 193.3
click at [918, 496] on div at bounding box center [889, 269] width 215 height 477
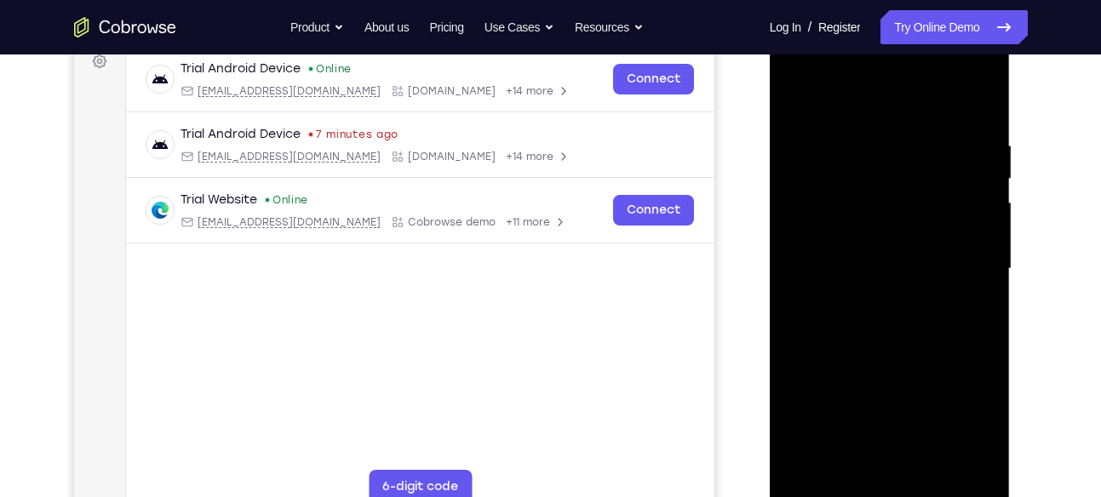
drag, startPoint x: 891, startPoint y: 314, endPoint x: 878, endPoint y: 502, distance: 187.8
click at [878, 496] on div at bounding box center [889, 269] width 215 height 477
drag, startPoint x: 897, startPoint y: 380, endPoint x: 914, endPoint y: 209, distance: 171.9
click at [914, 209] on div at bounding box center [889, 269] width 215 height 477
click at [900, 330] on div at bounding box center [889, 269] width 215 height 477
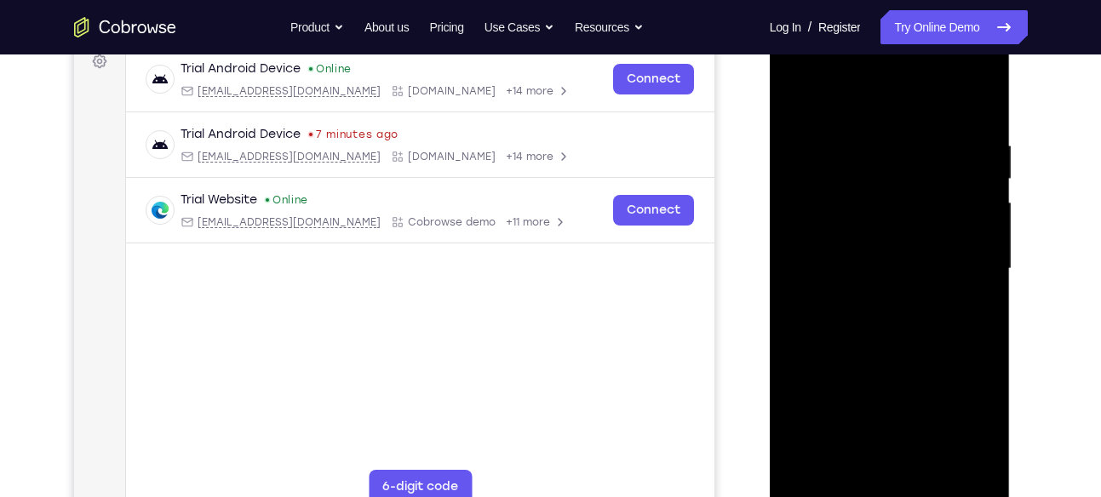
click at [799, 101] on div at bounding box center [889, 269] width 215 height 477
click at [926, 465] on div at bounding box center [889, 269] width 215 height 477
click at [794, 91] on div at bounding box center [889, 269] width 215 height 477
drag, startPoint x: 962, startPoint y: 123, endPoint x: 791, endPoint y: 144, distance: 172.4
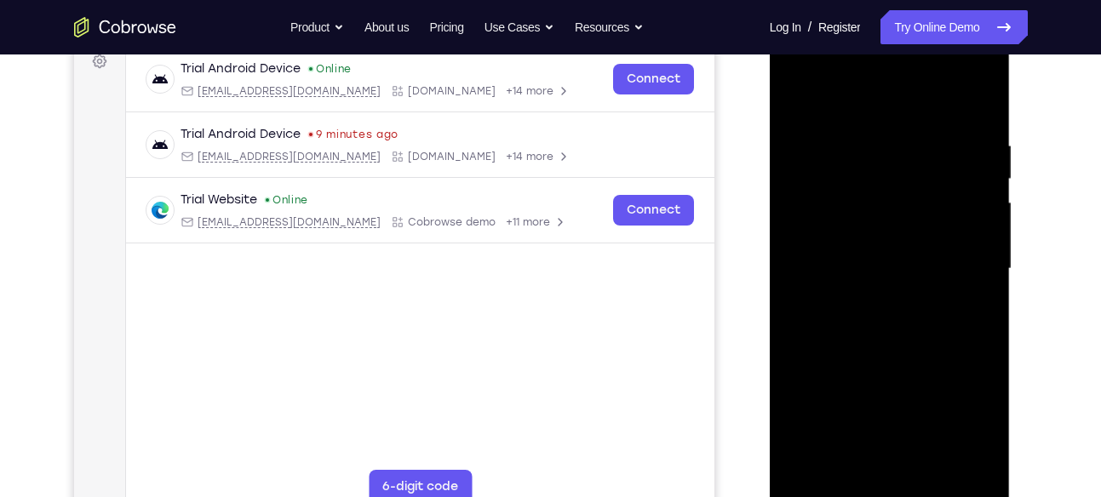
click at [791, 144] on div at bounding box center [889, 269] width 215 height 477
drag, startPoint x: 950, startPoint y: 129, endPoint x: 788, endPoint y: 135, distance: 162.7
click at [788, 135] on div at bounding box center [889, 269] width 215 height 477
drag, startPoint x: 941, startPoint y: 127, endPoint x: 793, endPoint y: 125, distance: 148.2
click at [793, 125] on div at bounding box center [889, 269] width 215 height 477
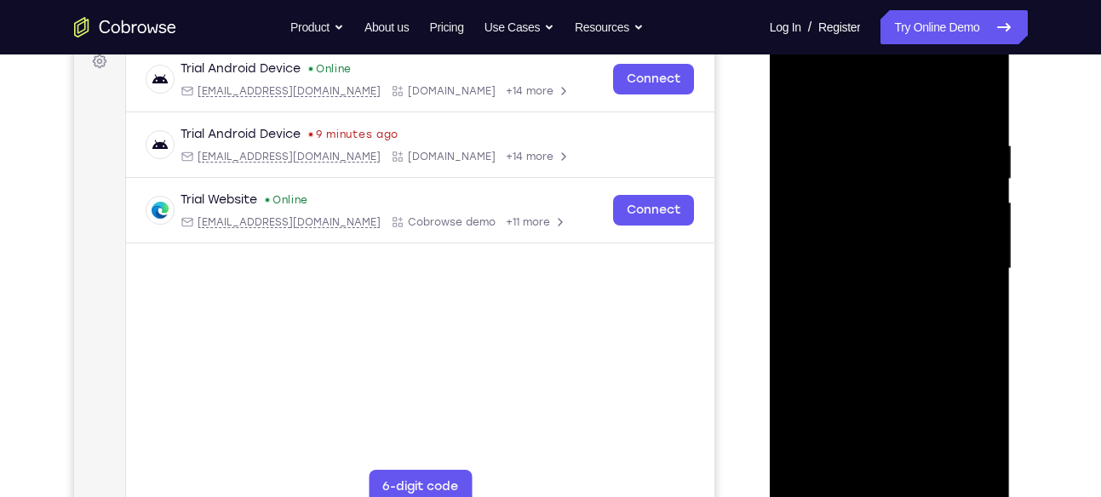
drag, startPoint x: 933, startPoint y: 135, endPoint x: 787, endPoint y: 137, distance: 146.5
click at [787, 137] on div at bounding box center [889, 269] width 215 height 477
drag, startPoint x: 908, startPoint y: 129, endPoint x: 767, endPoint y: 133, distance: 140.6
click at [770, 133] on html "Online web based iOS Simulators and Android Emulators. Run iPhone, iPad, Mobile…" at bounding box center [891, 273] width 243 height 511
drag, startPoint x: 946, startPoint y: 131, endPoint x: 779, endPoint y: 136, distance: 167.0
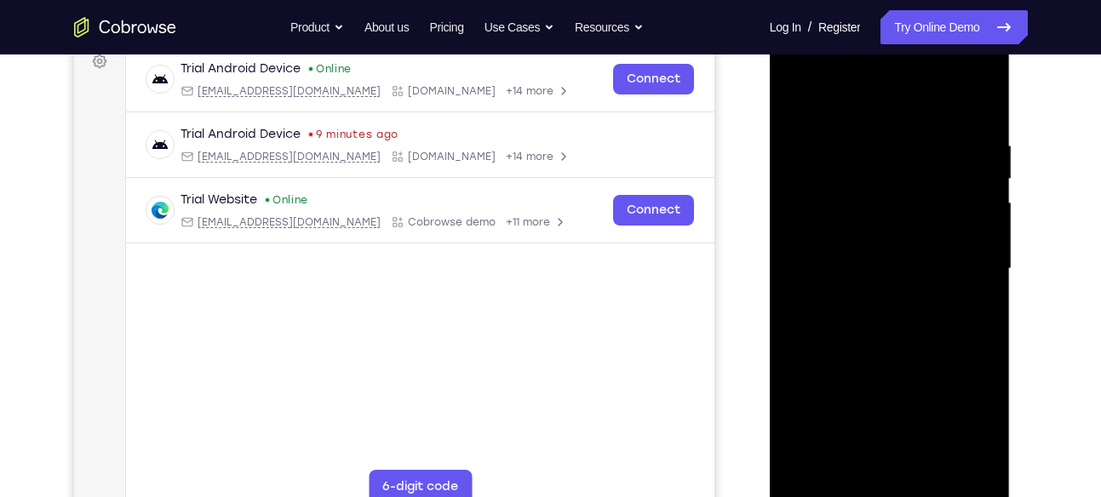
click at [779, 136] on div at bounding box center [890, 271] width 241 height 507
click at [937, 118] on div at bounding box center [889, 269] width 215 height 477
click at [954, 461] on div at bounding box center [889, 269] width 215 height 477
click at [953, 231] on div at bounding box center [889, 269] width 215 height 477
click at [822, 209] on div at bounding box center [889, 269] width 215 height 477
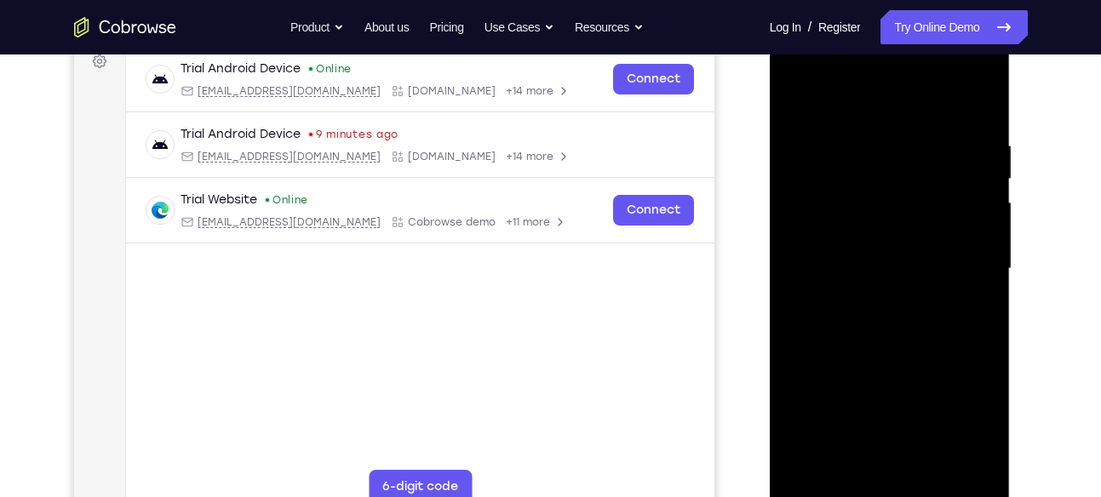
click at [838, 101] on div at bounding box center [889, 269] width 215 height 477
drag, startPoint x: 914, startPoint y: 365, endPoint x: 921, endPoint y: 243, distance: 122.9
click at [921, 243] on div at bounding box center [889, 269] width 215 height 477
click at [819, 258] on div at bounding box center [889, 269] width 215 height 477
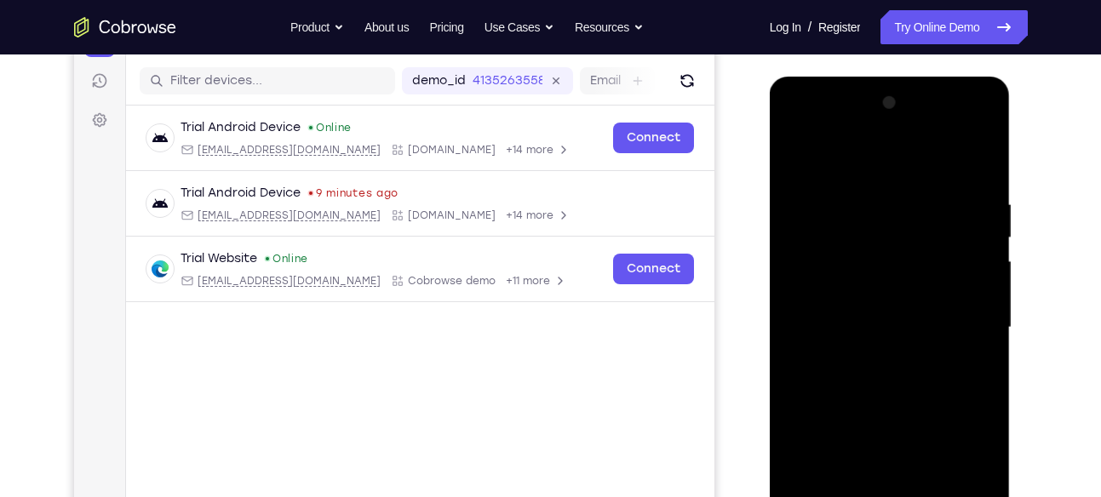
scroll to position [204, 0]
drag, startPoint x: 938, startPoint y: 261, endPoint x: 935, endPoint y: 401, distance: 140.5
click at [935, 401] on div at bounding box center [889, 328] width 215 height 477
click at [798, 151] on div at bounding box center [889, 328] width 215 height 477
click at [807, 189] on div at bounding box center [889, 328] width 215 height 477
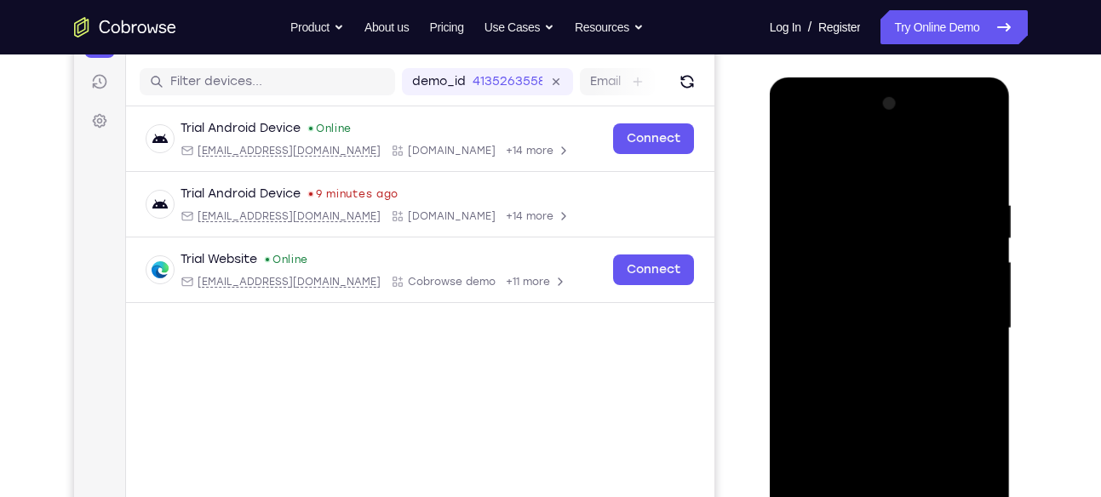
click at [978, 162] on div at bounding box center [889, 328] width 215 height 477
click at [800, 157] on div at bounding box center [889, 328] width 215 height 477
click at [972, 163] on div at bounding box center [889, 328] width 215 height 477
click at [975, 164] on div at bounding box center [889, 328] width 215 height 477
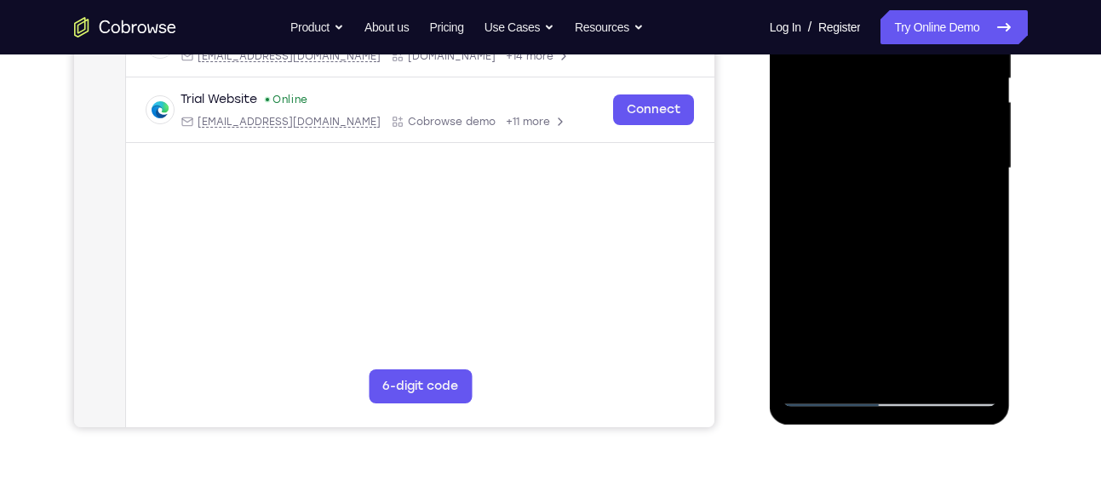
scroll to position [365, 0]
click at [812, 372] on div at bounding box center [889, 167] width 215 height 477
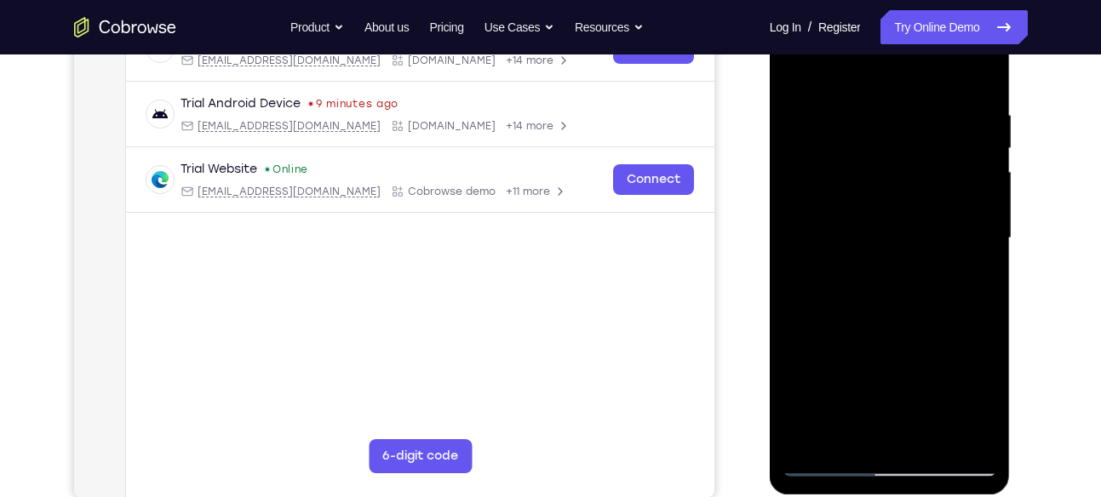
scroll to position [295, 0]
click at [931, 436] on div at bounding box center [889, 237] width 215 height 477
click at [818, 149] on div at bounding box center [889, 237] width 215 height 477
click at [817, 154] on div at bounding box center [889, 237] width 215 height 477
click at [848, 427] on div at bounding box center [889, 237] width 215 height 477
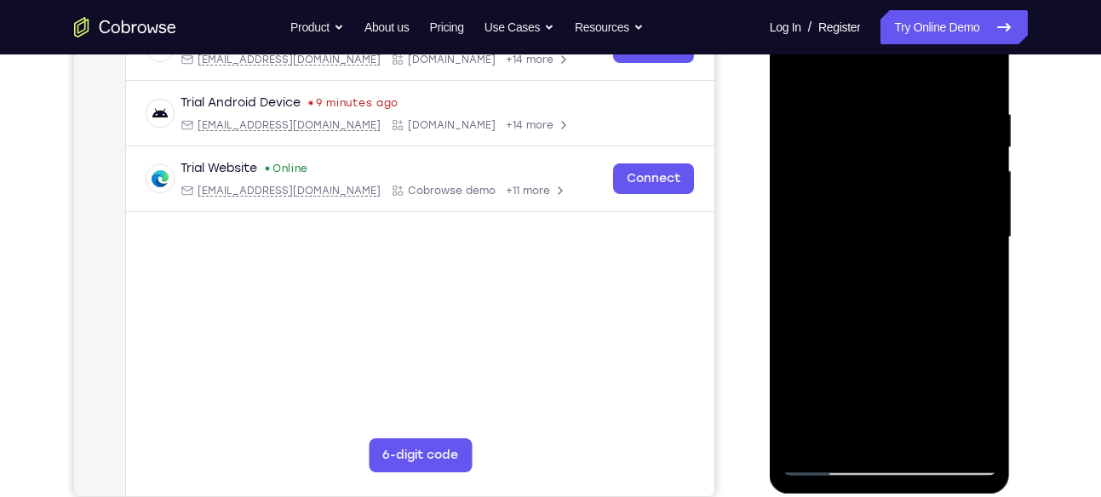
click at [838, 298] on div at bounding box center [889, 237] width 215 height 477
click at [803, 233] on div at bounding box center [889, 237] width 215 height 477
click at [948, 121] on div at bounding box center [889, 237] width 215 height 477
click at [972, 73] on div at bounding box center [889, 237] width 215 height 477
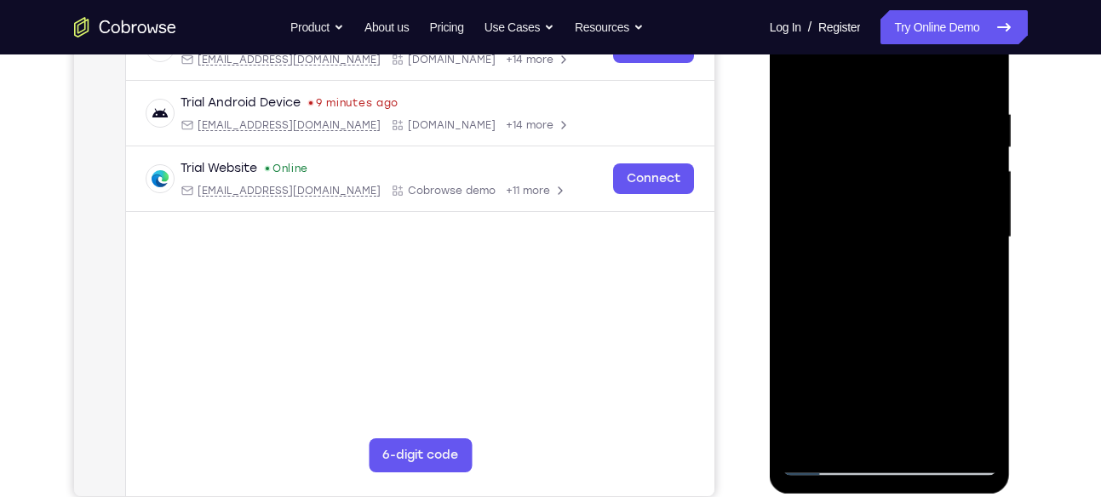
click at [801, 70] on div at bounding box center [889, 237] width 215 height 477
click at [850, 439] on div at bounding box center [889, 237] width 215 height 477
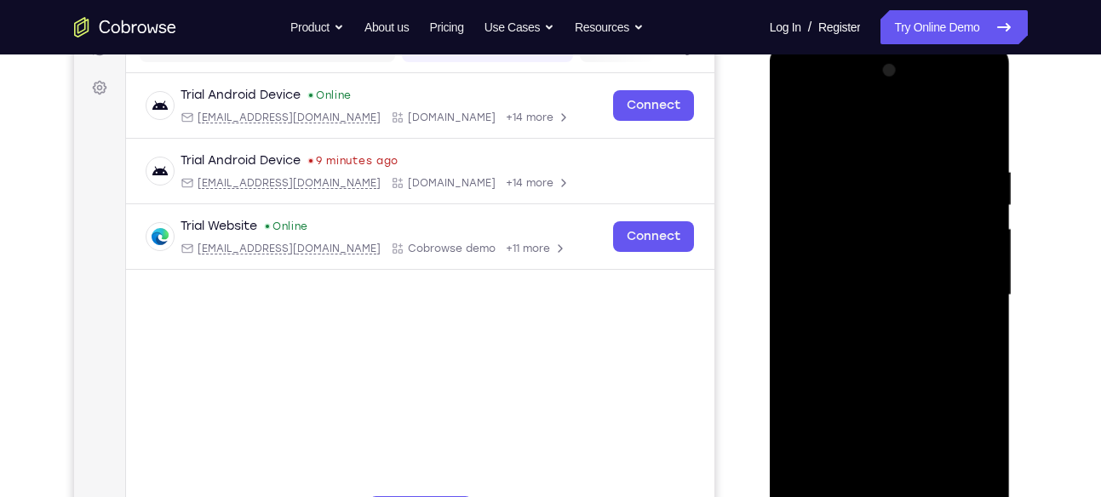
scroll to position [237, 0]
click at [902, 124] on div at bounding box center [889, 296] width 215 height 477
click at [883, 195] on div at bounding box center [889, 296] width 215 height 477
click at [812, 166] on div at bounding box center [889, 296] width 215 height 477
click at [849, 488] on div at bounding box center [889, 296] width 215 height 477
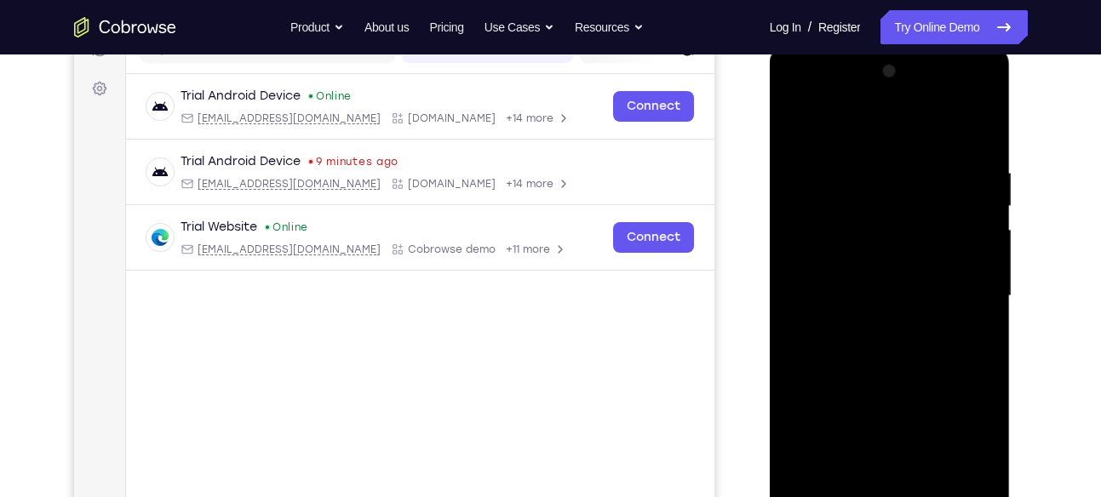
click at [926, 277] on div at bounding box center [889, 296] width 215 height 477
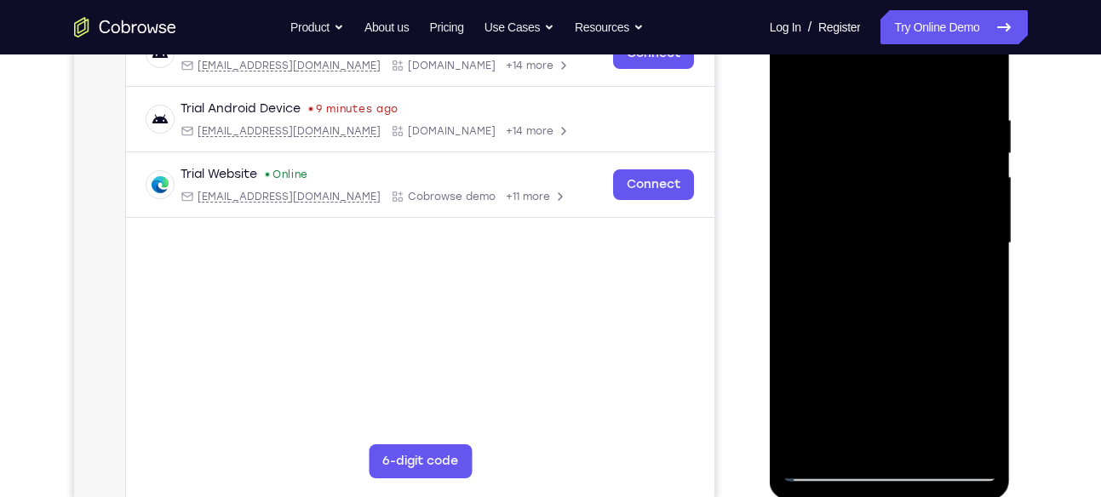
scroll to position [295, 0]
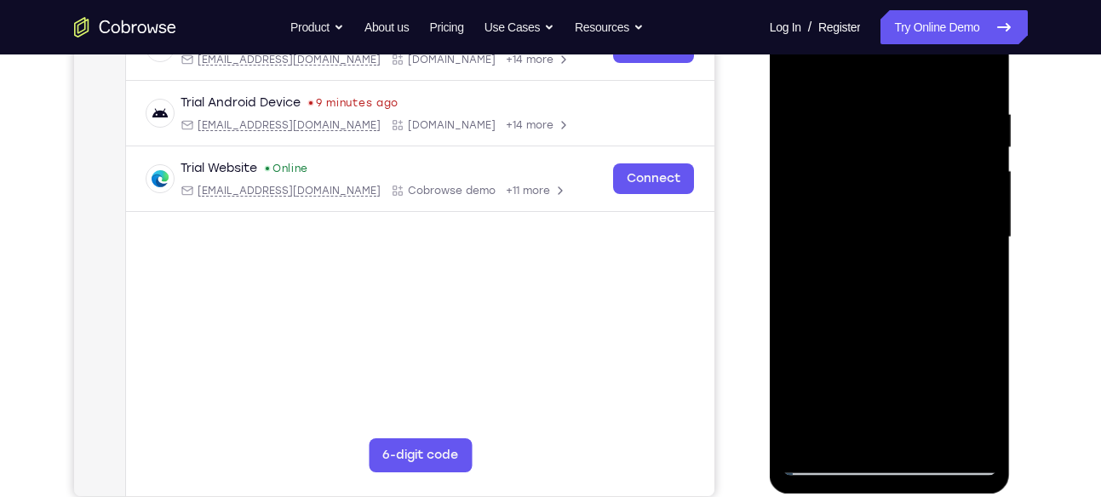
click at [977, 427] on div at bounding box center [889, 237] width 215 height 477
click at [968, 64] on div at bounding box center [889, 237] width 215 height 477
click at [930, 431] on div at bounding box center [889, 237] width 215 height 477
click at [973, 427] on div at bounding box center [889, 237] width 215 height 477
click at [827, 66] on div at bounding box center [889, 237] width 215 height 477
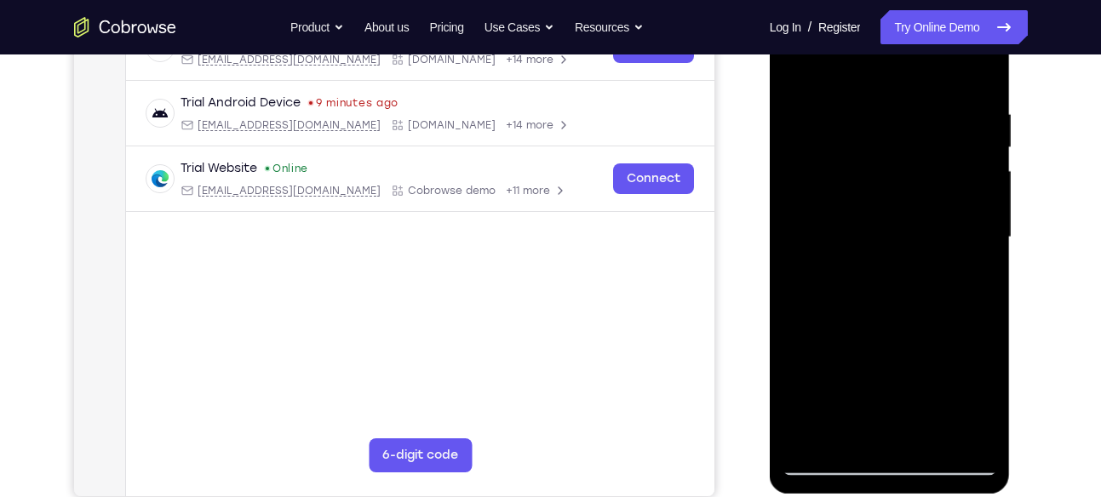
click at [960, 253] on div at bounding box center [889, 237] width 215 height 477
